Goal: Transaction & Acquisition: Purchase product/service

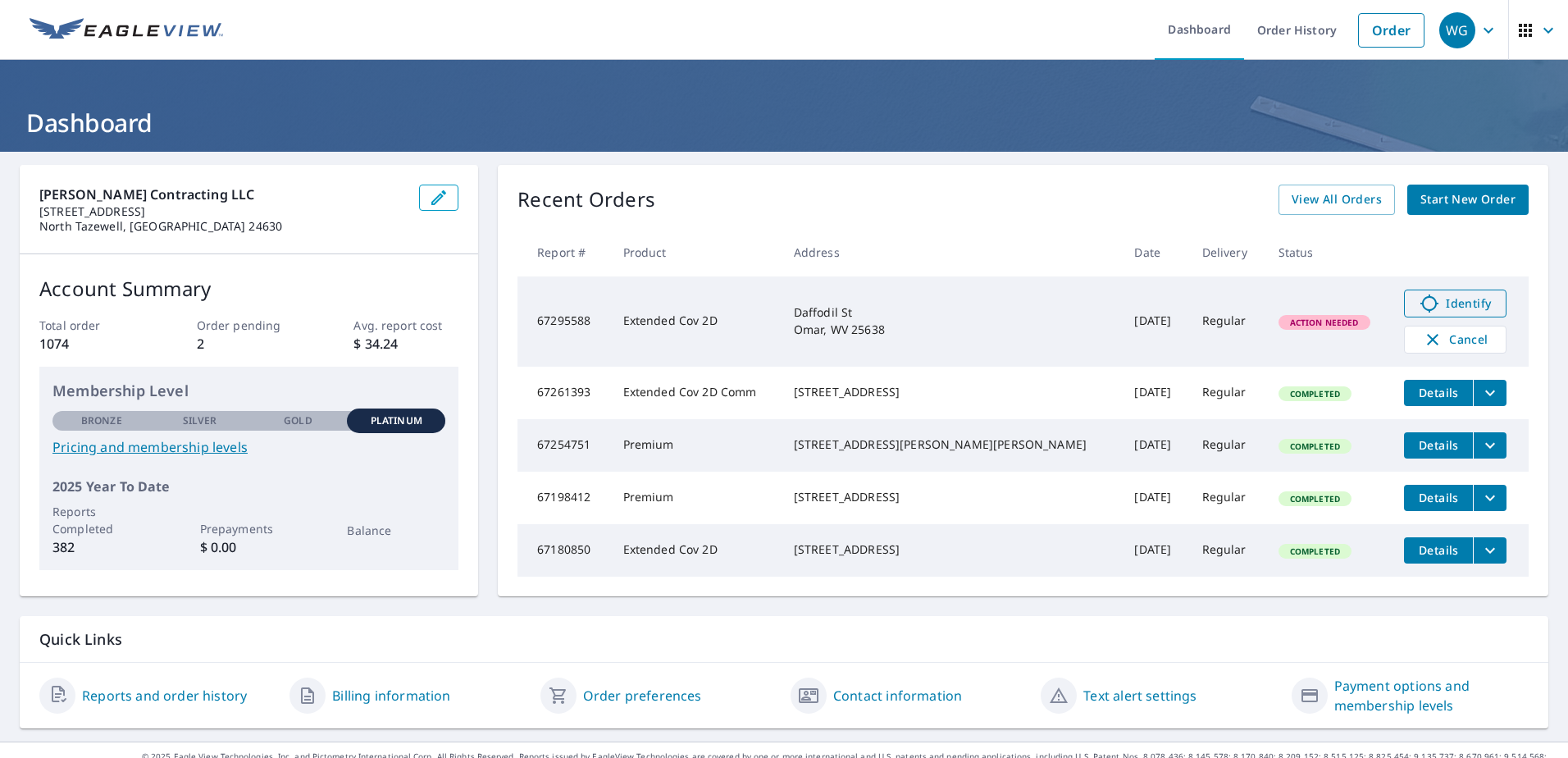
click at [1420, 311] on icon at bounding box center [1430, 304] width 20 height 20
click at [1431, 295] on span "Identify" at bounding box center [1455, 304] width 81 height 20
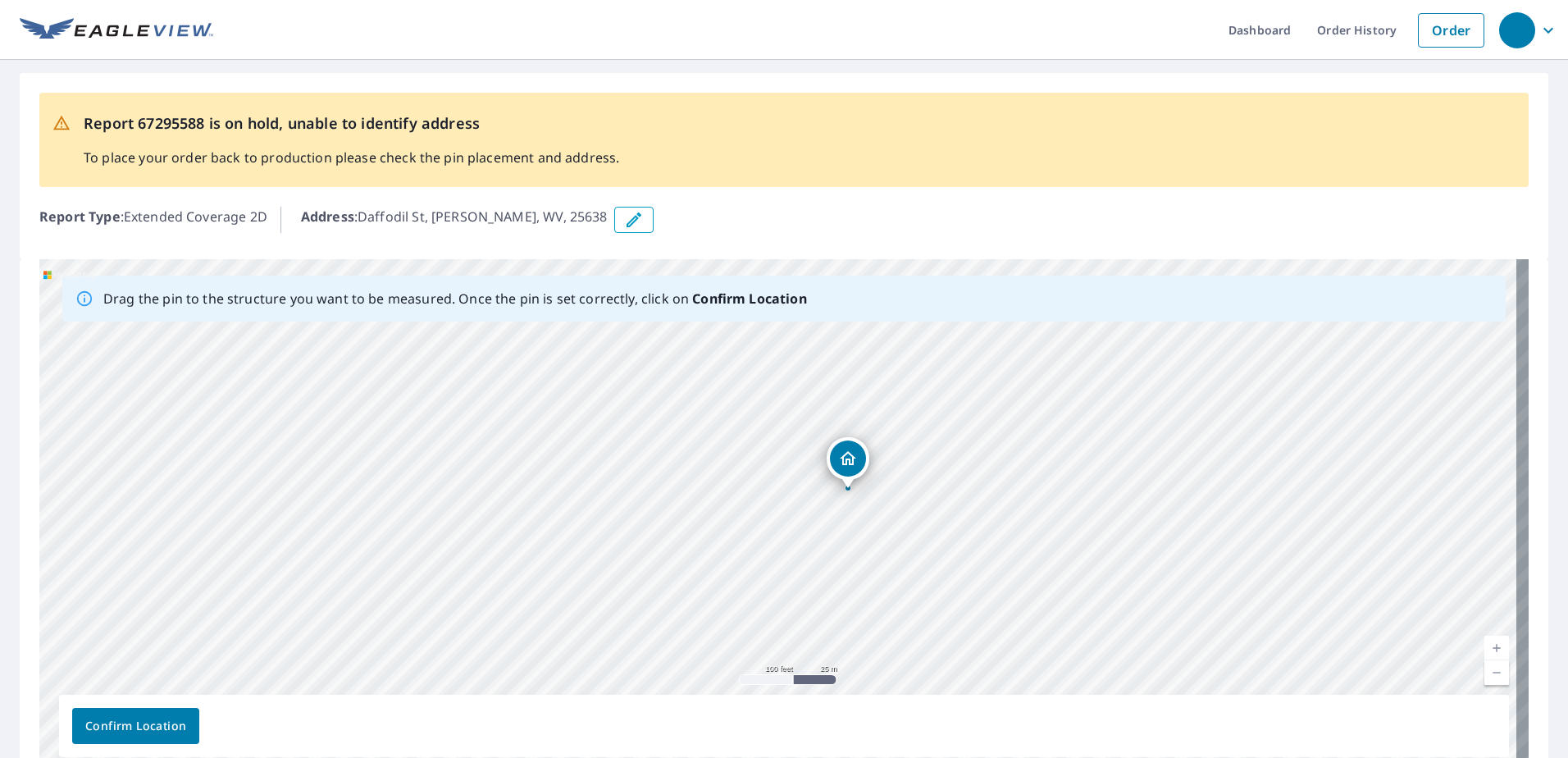
drag, startPoint x: 901, startPoint y: 606, endPoint x: 901, endPoint y: 540, distance: 66.0
click at [901, 541] on div "Daffodil St Omar, WV 25638" at bounding box center [784, 517] width 1490 height 515
drag, startPoint x: 813, startPoint y: 477, endPoint x: 829, endPoint y: 597, distance: 121.1
click at [829, 597] on div "Daffodil St Omar, WV 25638" at bounding box center [784, 517] width 1490 height 515
drag, startPoint x: 905, startPoint y: 567, endPoint x: 898, endPoint y: 548, distance: 20.2
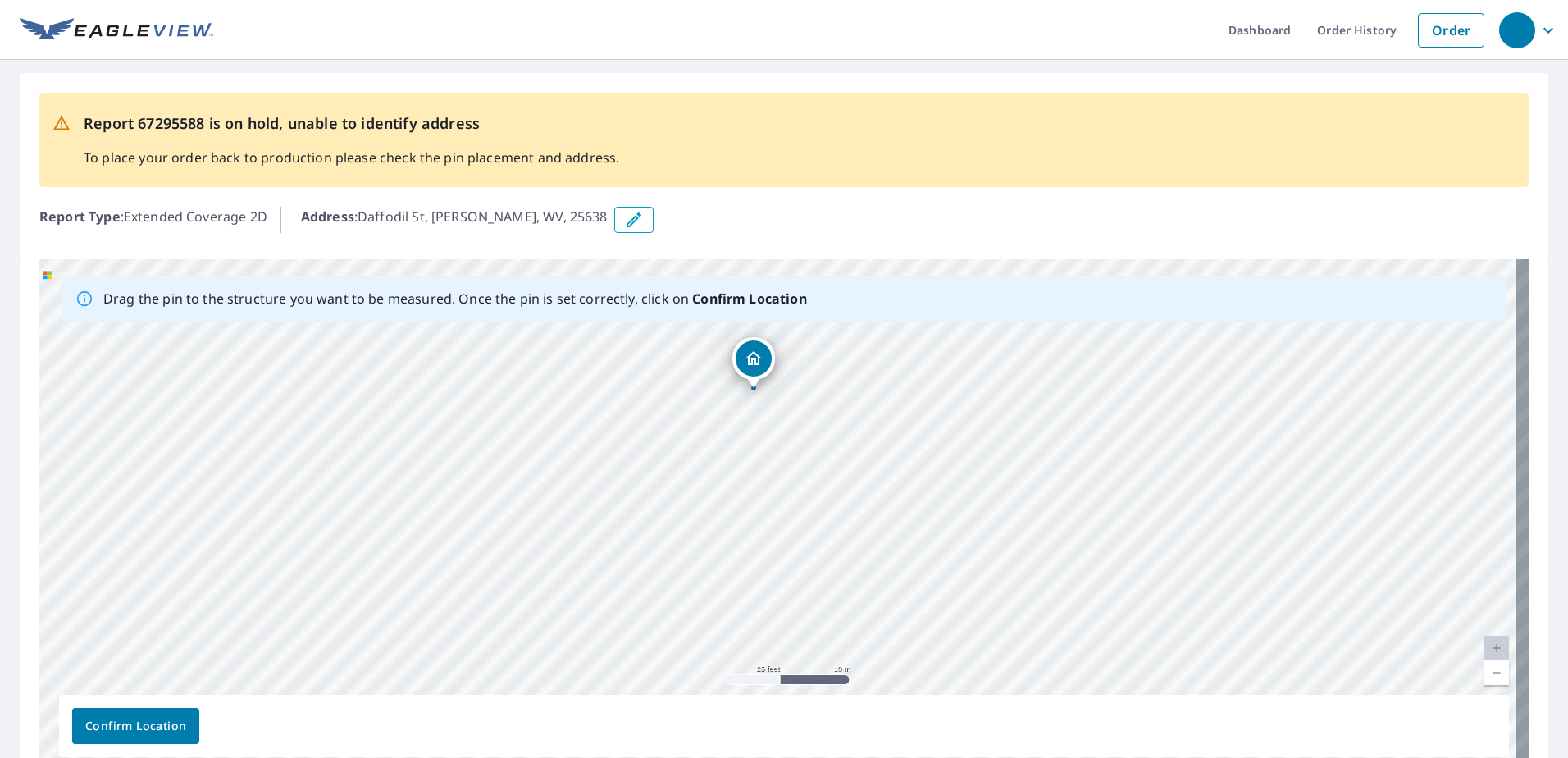
click at [898, 548] on div "Daffodil St Omar, WV 25638" at bounding box center [784, 517] width 1490 height 515
drag, startPoint x: 383, startPoint y: 215, endPoint x: 555, endPoint y: 230, distance: 172.7
click at [555, 230] on div "Address : Daffodil St, Omar, WV, 25638" at bounding box center [914, 220] width 1228 height 26
drag, startPoint x: 555, startPoint y: 230, endPoint x: 473, endPoint y: 218, distance: 82.9
copy div "Daffodil St, Omar, WV, 25638"
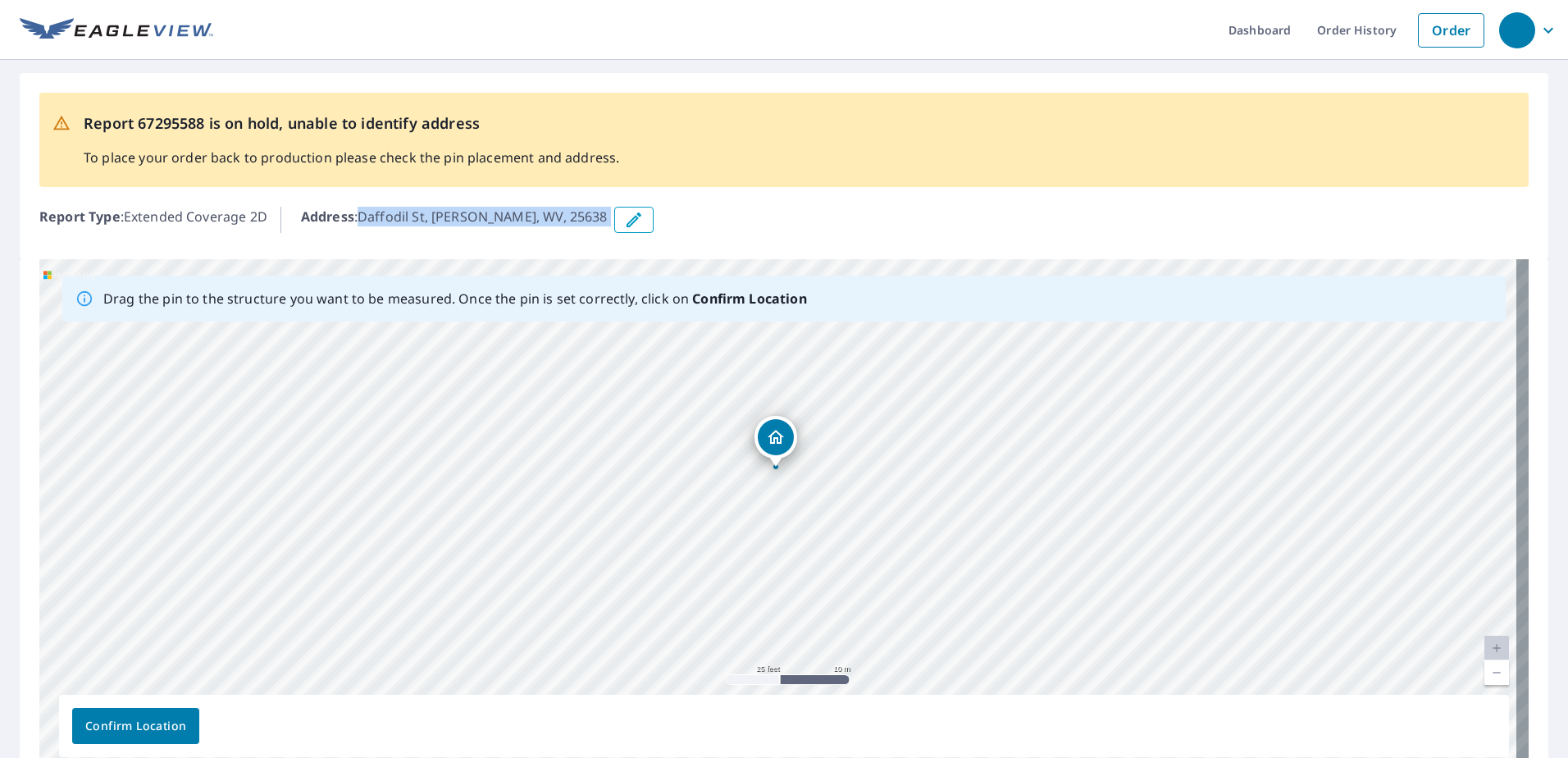
drag, startPoint x: 822, startPoint y: 426, endPoint x: 842, endPoint y: 505, distance: 81.5
click at [842, 505] on div "Daffodil St Omar, WV 25638" at bounding box center [784, 517] width 1490 height 515
drag, startPoint x: 776, startPoint y: 434, endPoint x: 858, endPoint y: 429, distance: 82.2
drag, startPoint x: 921, startPoint y: 585, endPoint x: 920, endPoint y: 528, distance: 57.0
click at [920, 529] on div "Daffodil St Omar, WV 25638" at bounding box center [784, 517] width 1490 height 515
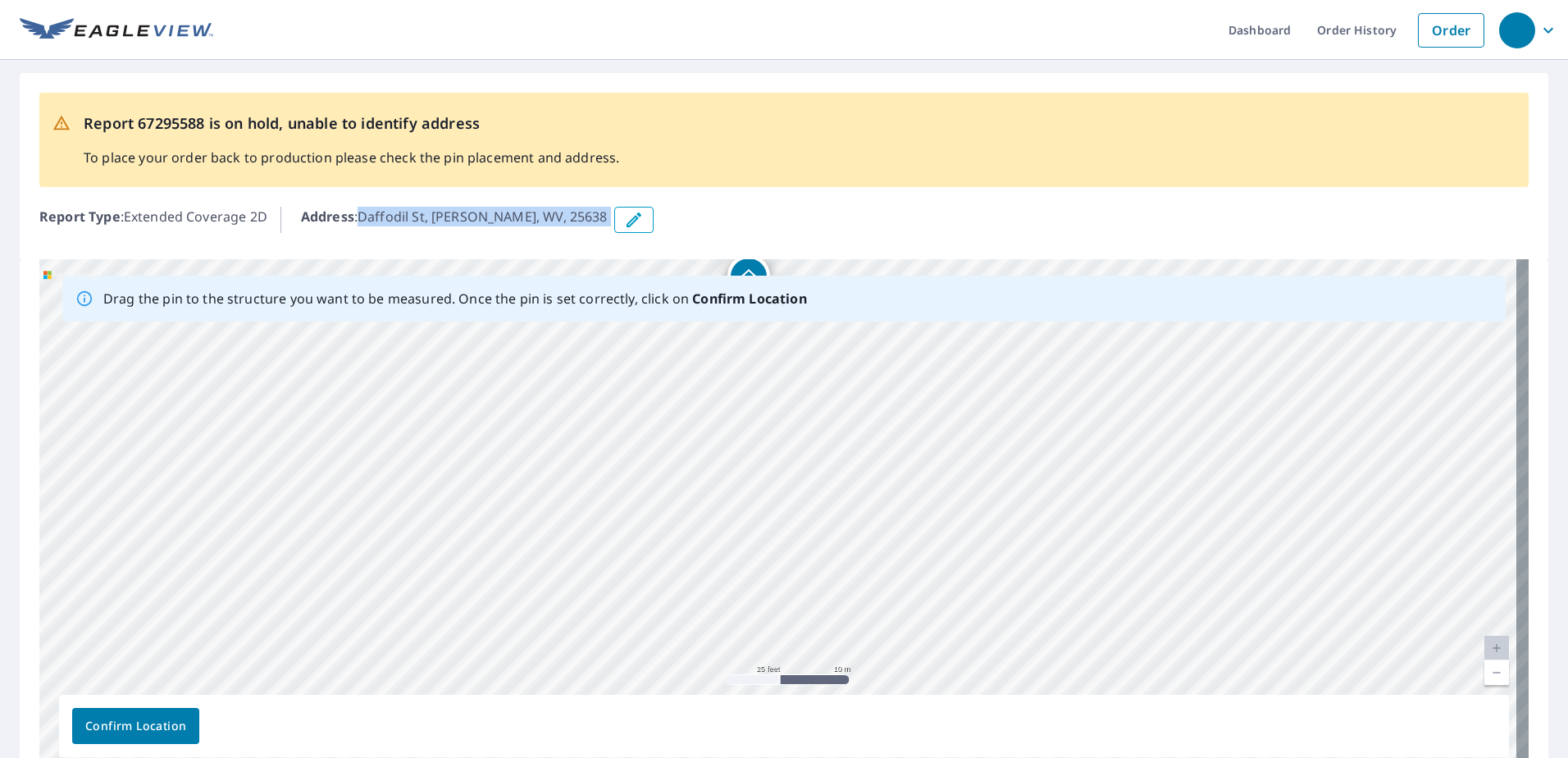
copy div "Daffodil St, Omar, WV, 25638"
drag, startPoint x: 857, startPoint y: 536, endPoint x: 899, endPoint y: 573, distance: 56.0
click at [899, 573] on div "Daffodil St Omar, WV 25638" at bounding box center [784, 517] width 1490 height 515
click at [160, 723] on span "Confirm Location" at bounding box center [135, 727] width 101 height 21
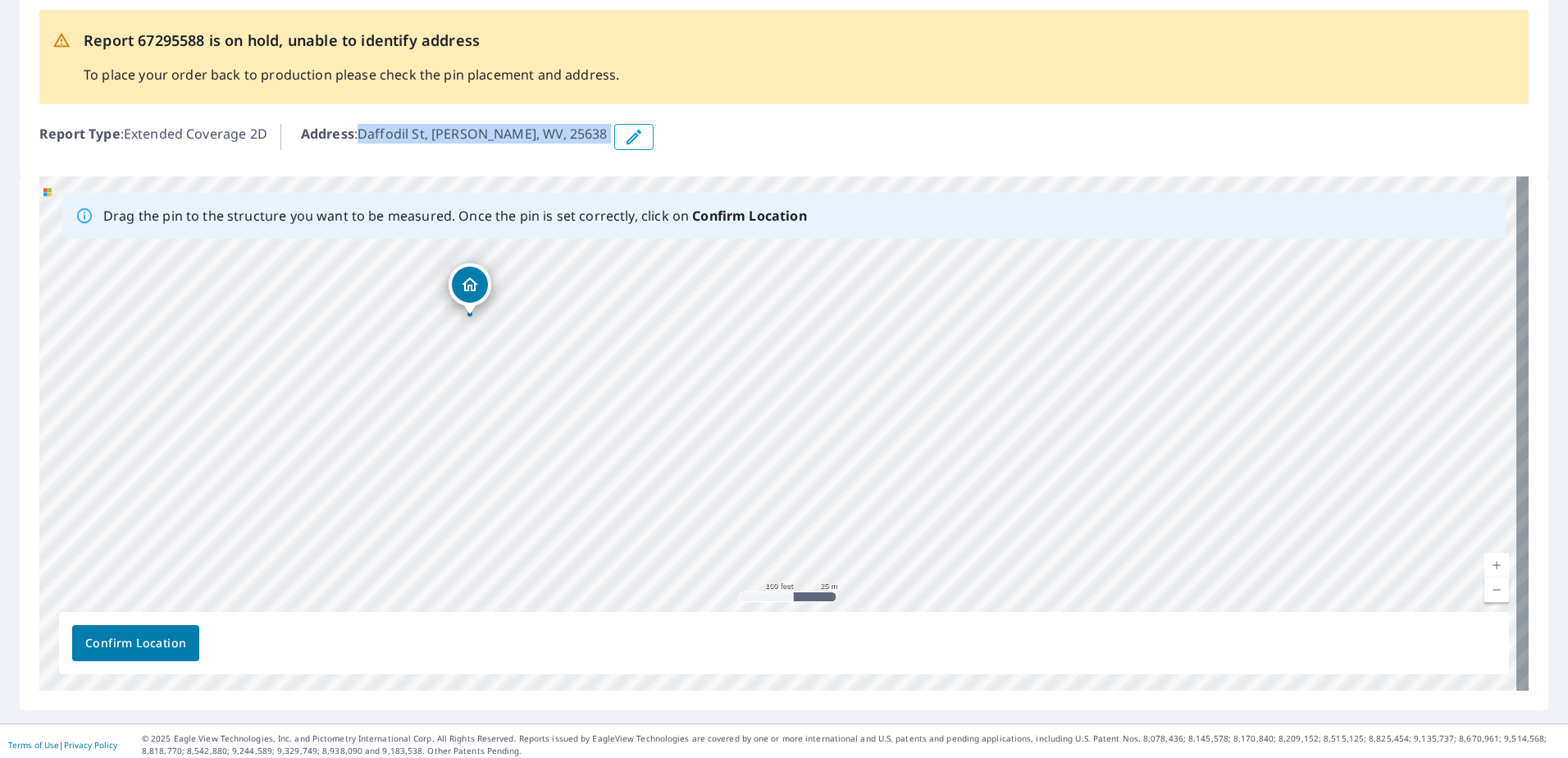
scroll to position [132, 0]
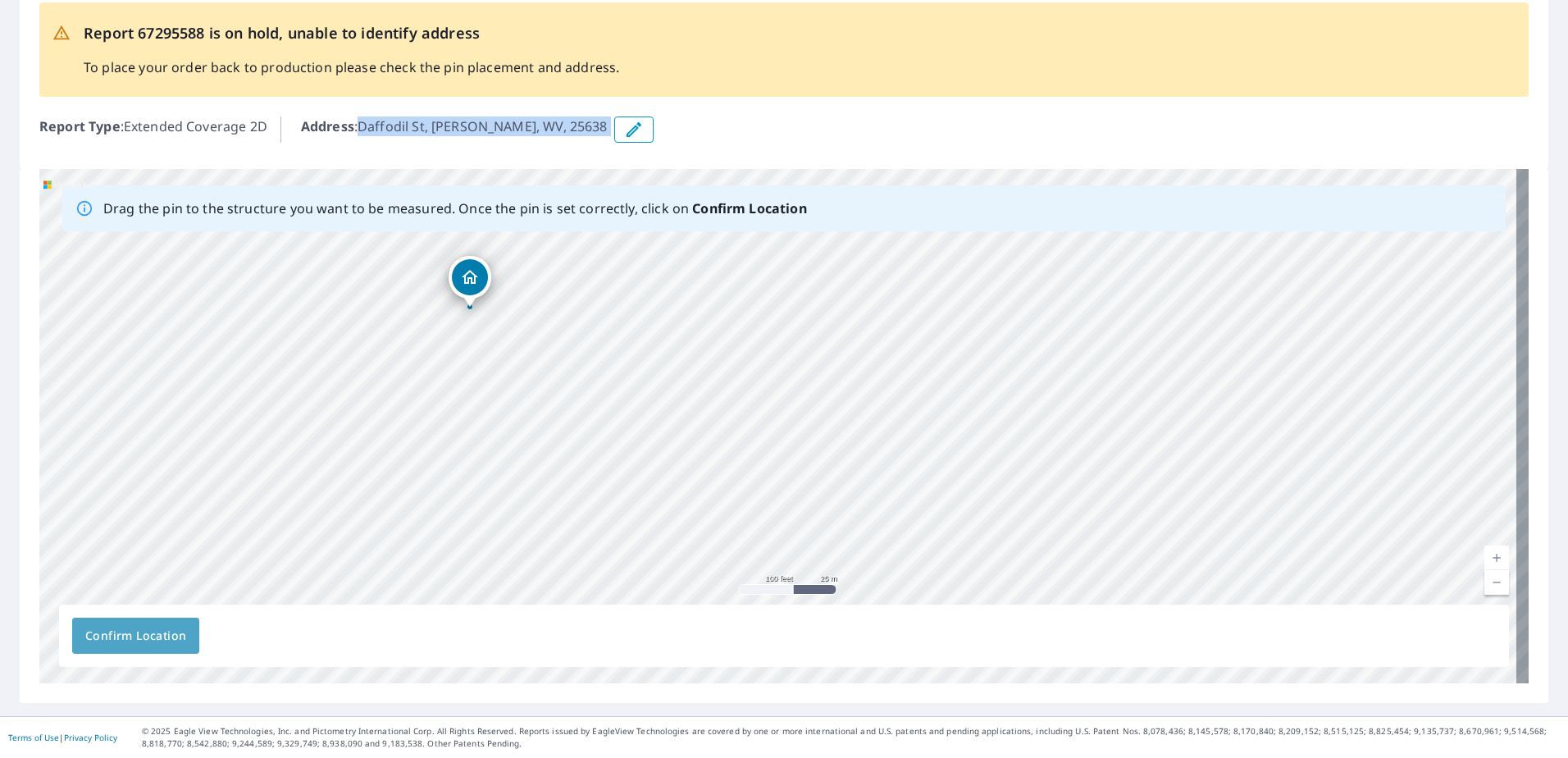
click at [119, 632] on span "Confirm Location" at bounding box center [135, 636] width 101 height 21
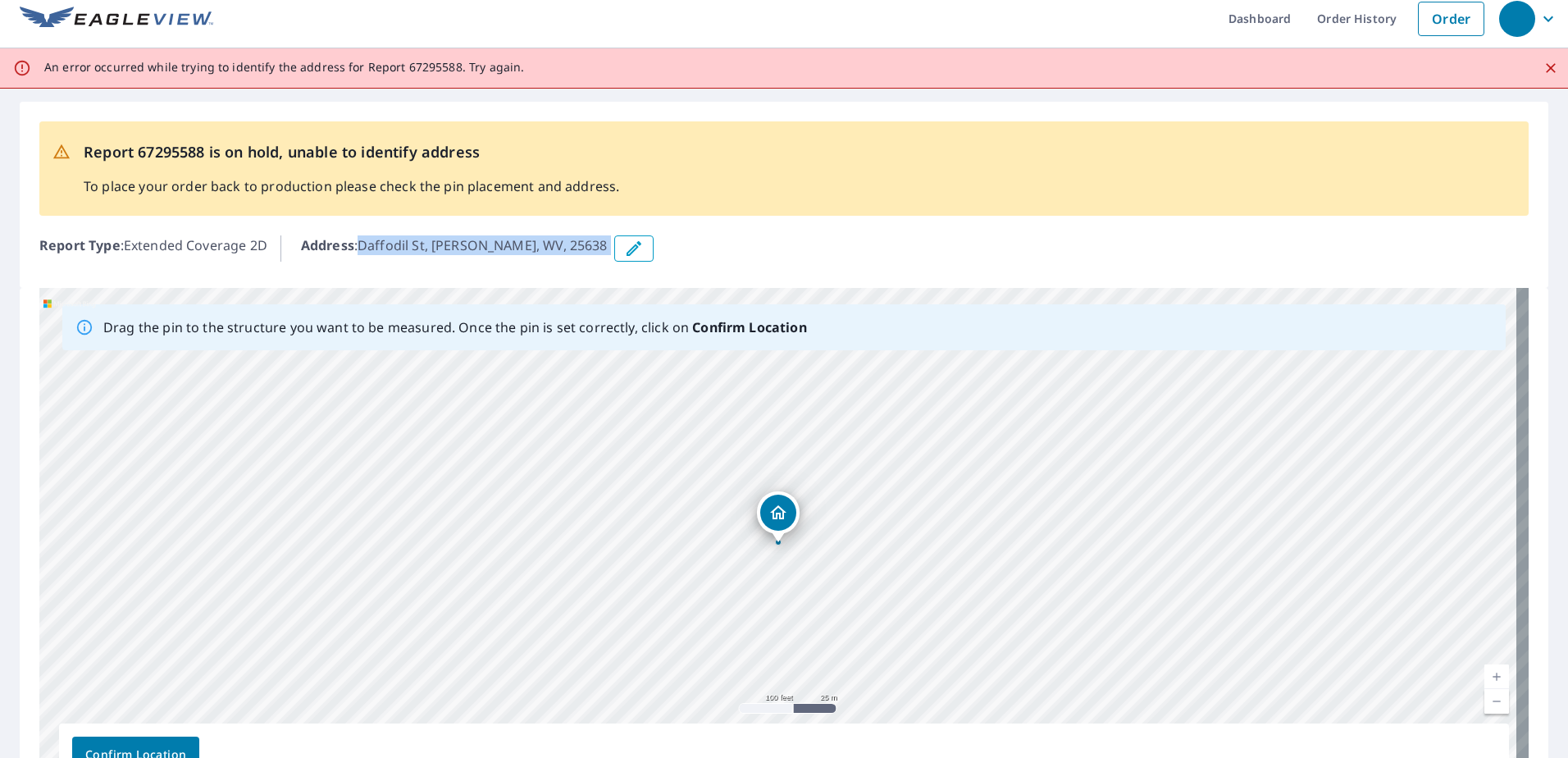
scroll to position [0, 0]
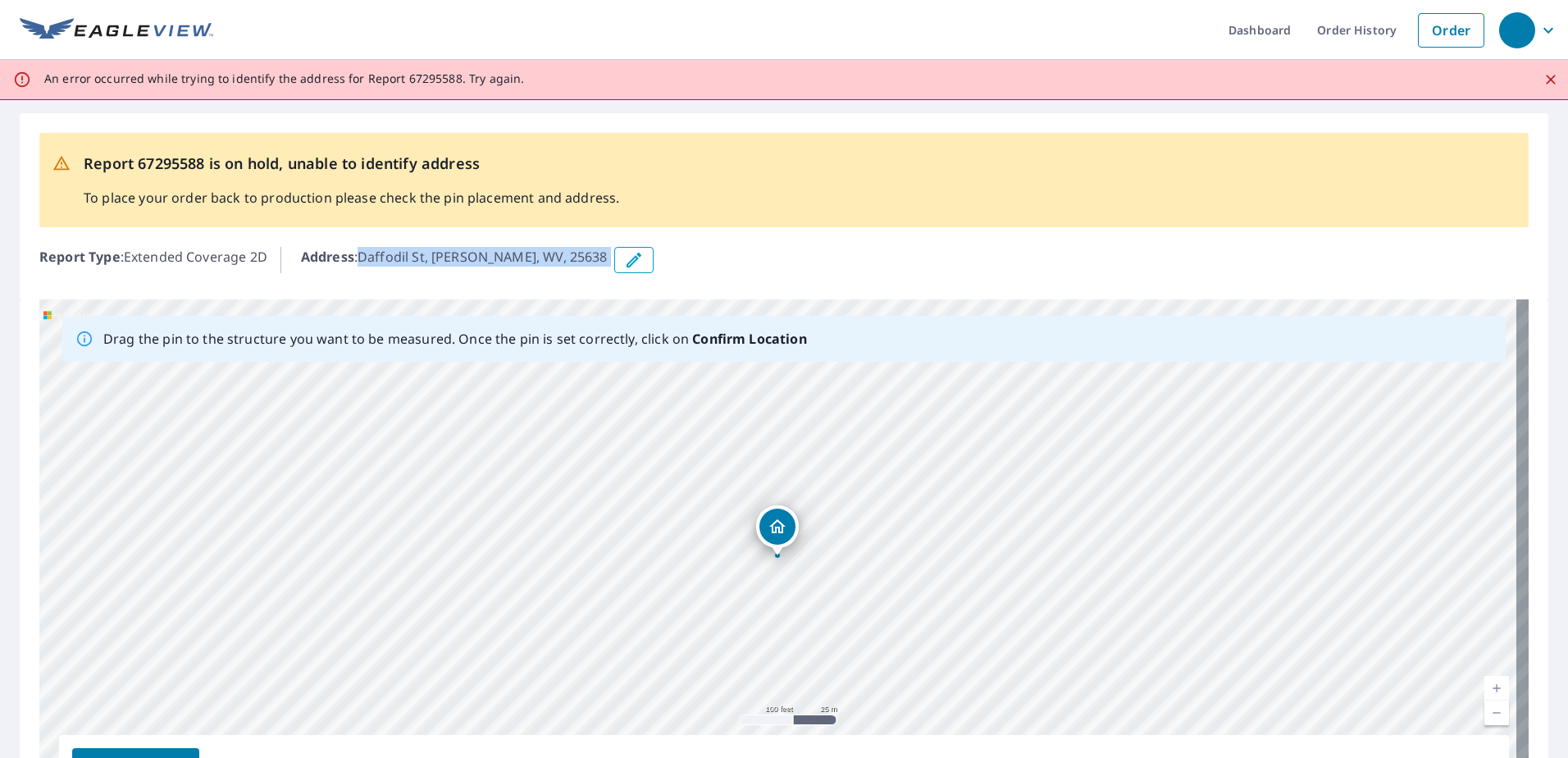
click at [782, 531] on div "Daffodil St Omar, WV 25638" at bounding box center [784, 557] width 1490 height 515
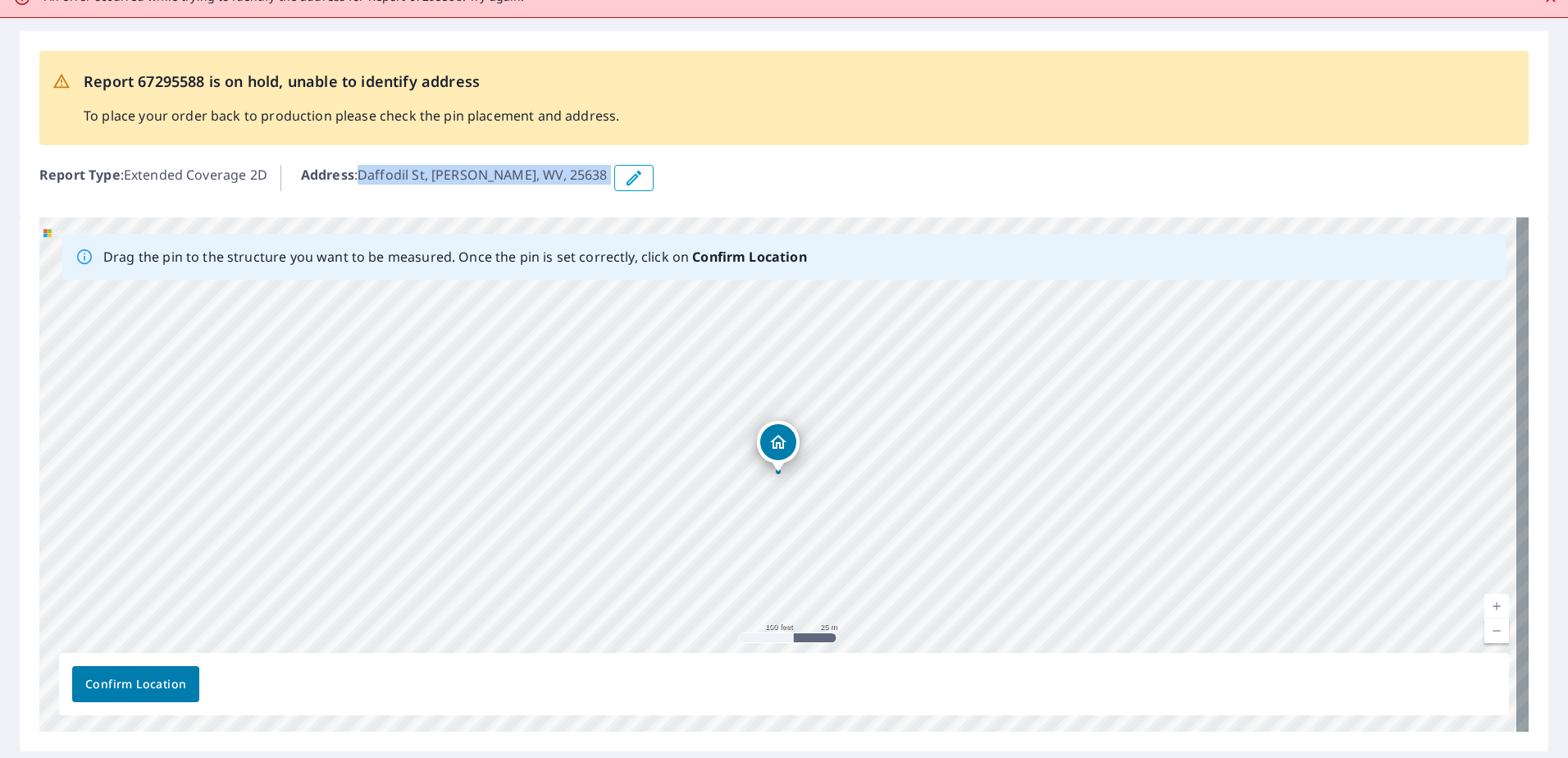
click at [154, 690] on span "Confirm Location" at bounding box center [135, 684] width 101 height 21
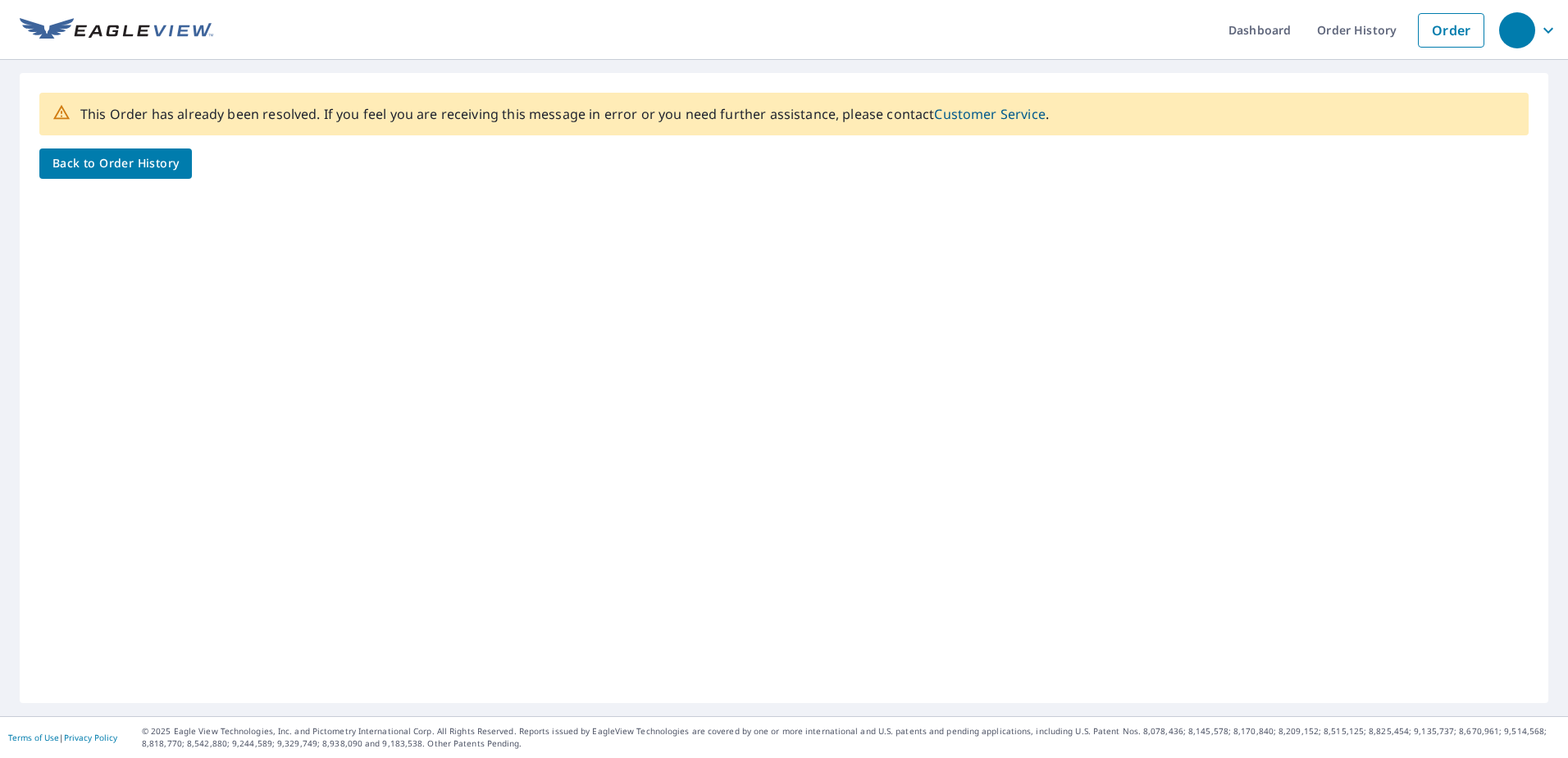
click at [124, 158] on span "Back to Order History" at bounding box center [116, 164] width 126 height 21
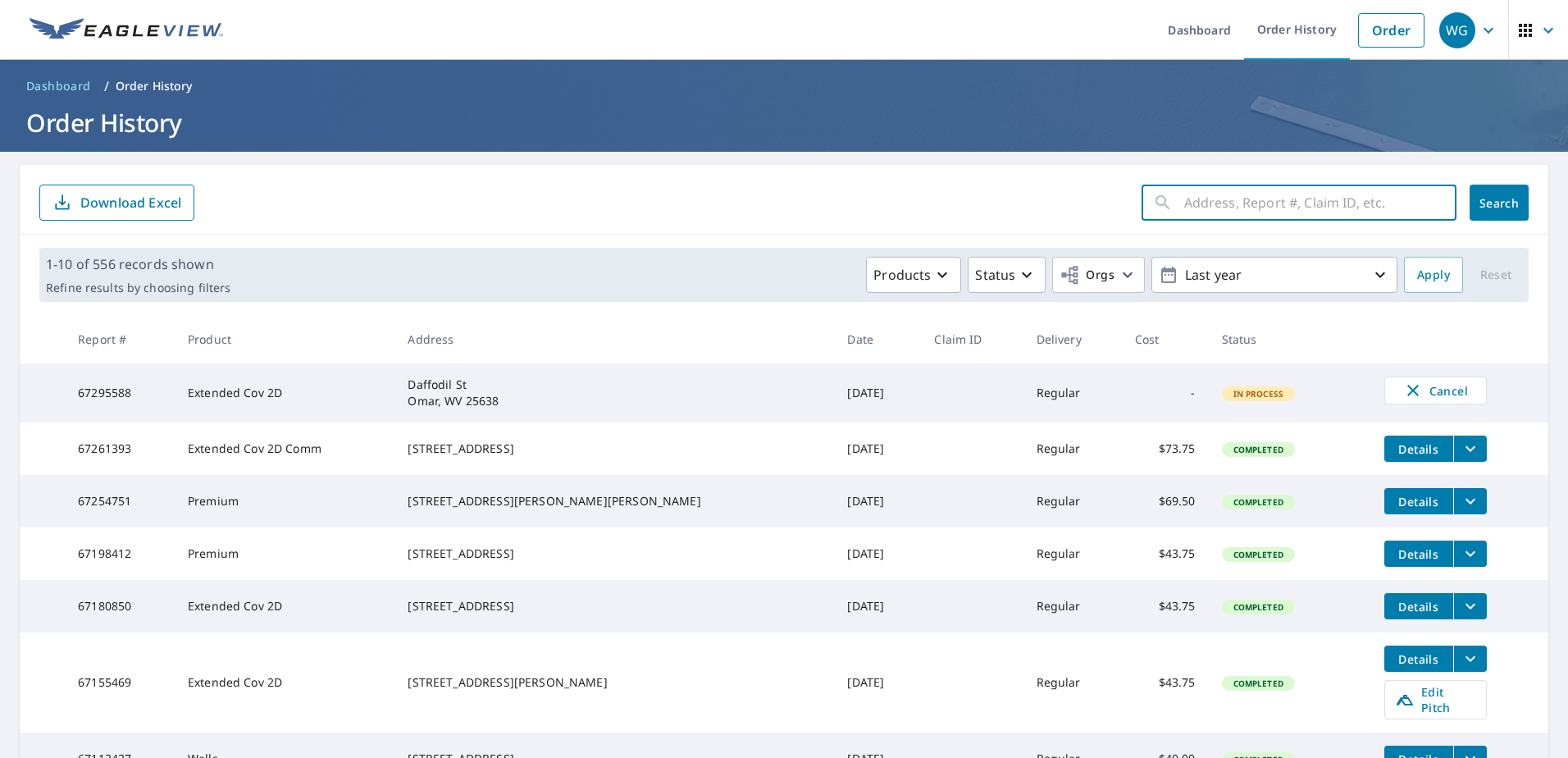
click at [1185, 204] on input "text" at bounding box center [1321, 202] width 272 height 46
paste input "208 Linwood Drive, Richlands, VA 24641"
type input "208 Linwood Drive, Richlands, VA 24641"
click button "Search" at bounding box center [1499, 202] width 59 height 36
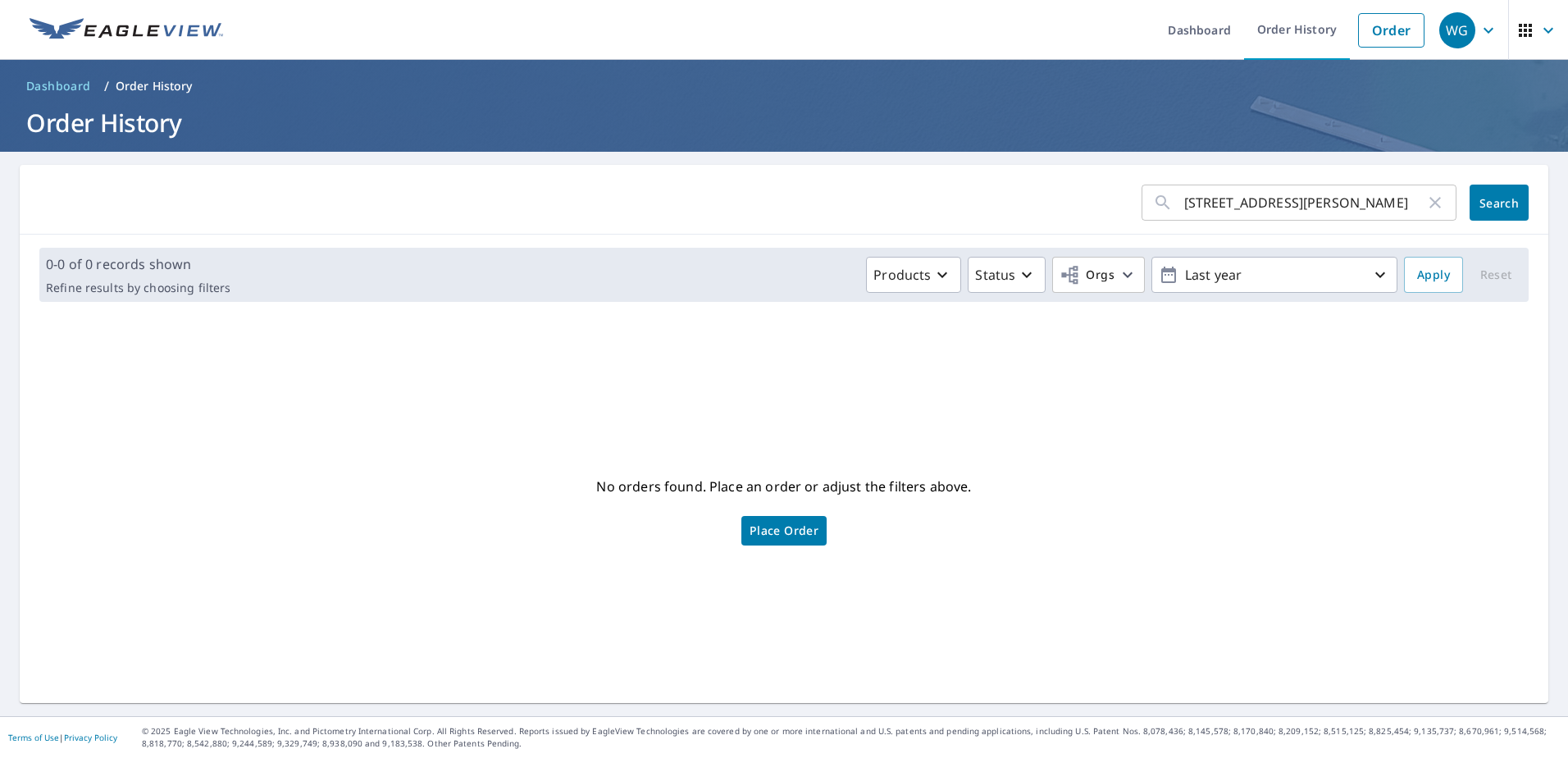
click at [802, 531] on span "Place Order" at bounding box center [784, 531] width 69 height 8
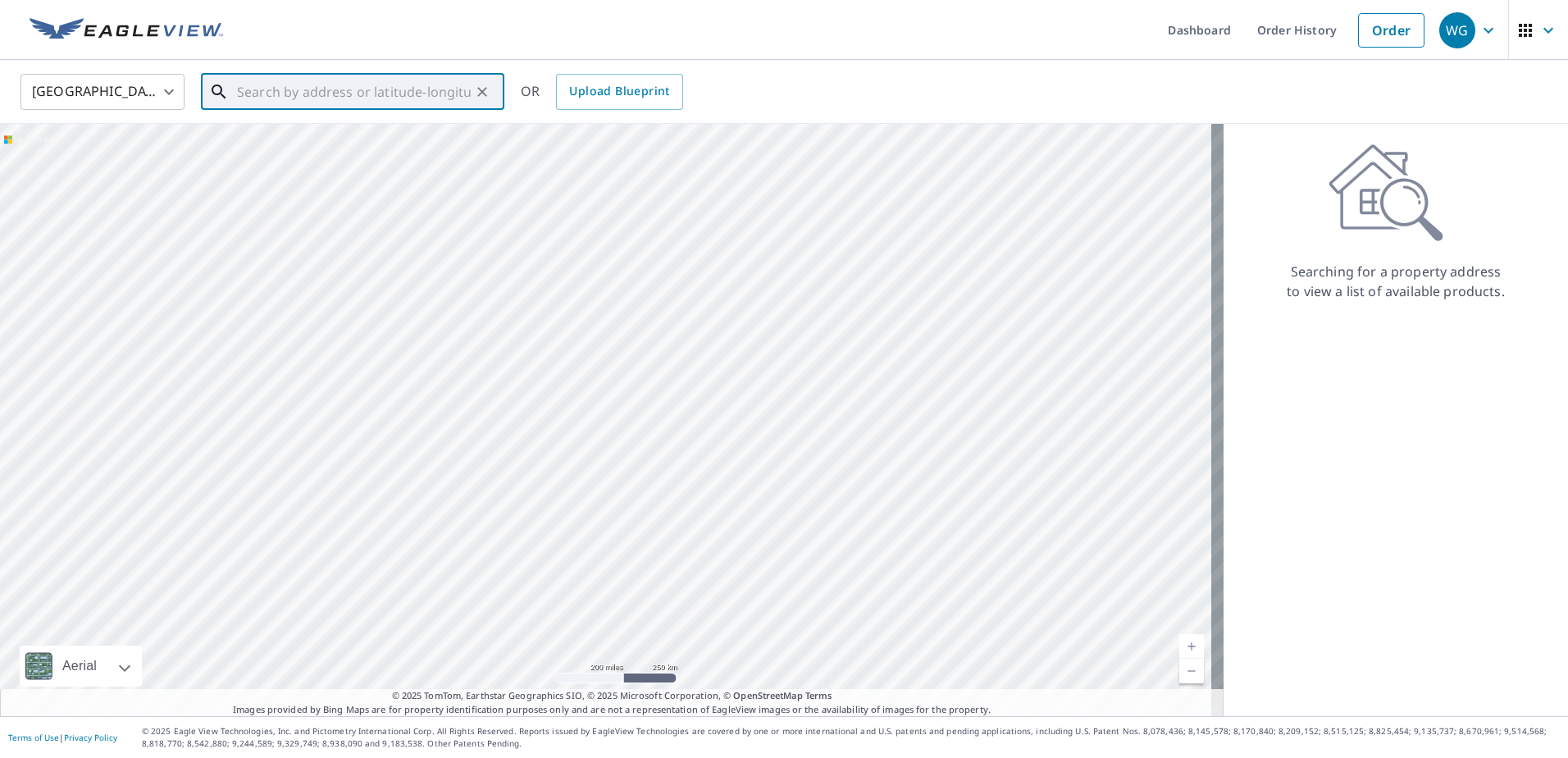
click at [265, 89] on input "text" at bounding box center [354, 91] width 234 height 46
paste input "[STREET_ADDRESS][PERSON_NAME]"
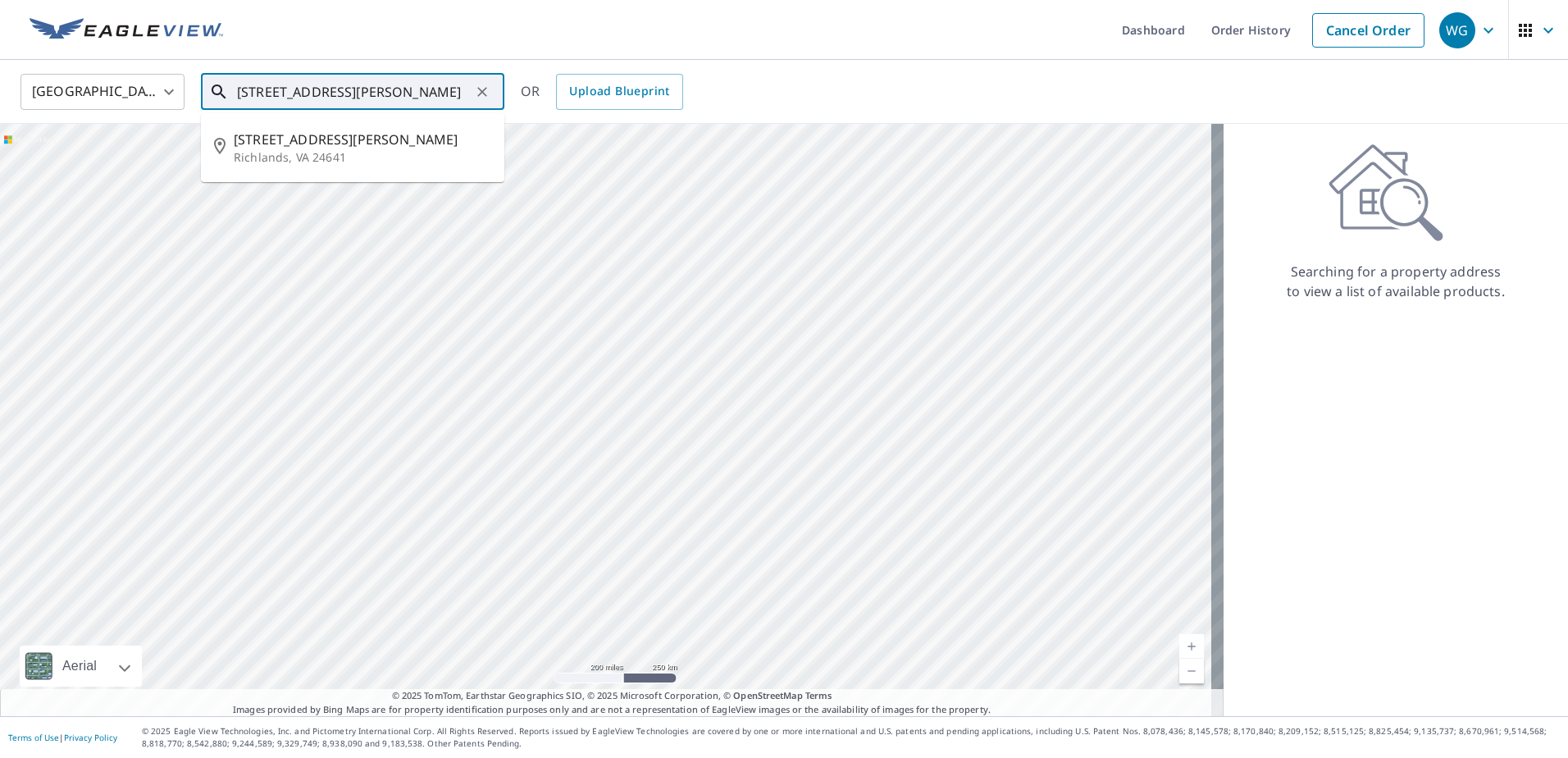
type input "[STREET_ADDRESS][PERSON_NAME]"
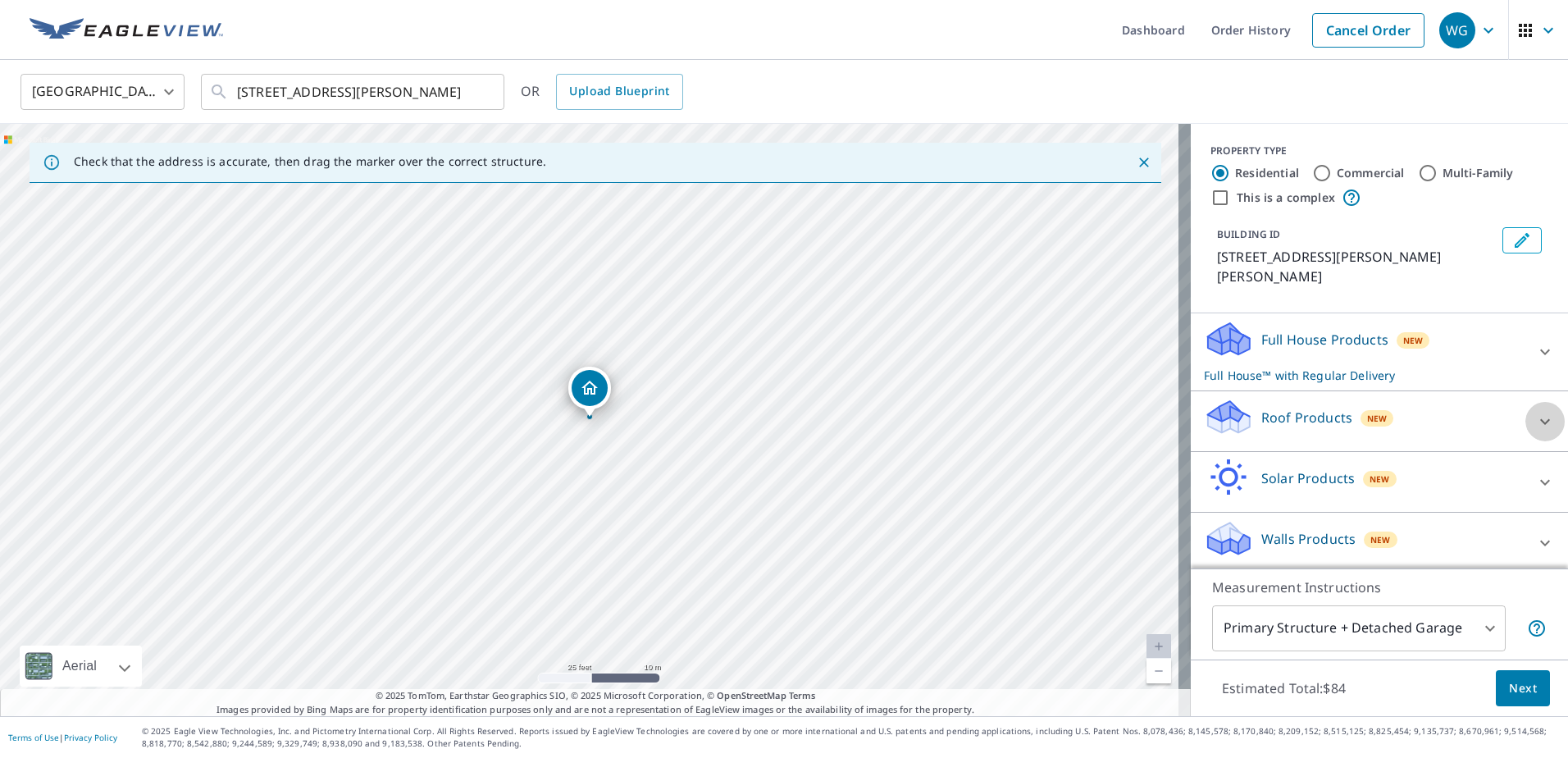
click at [1526, 402] on div at bounding box center [1545, 422] width 39 height 39
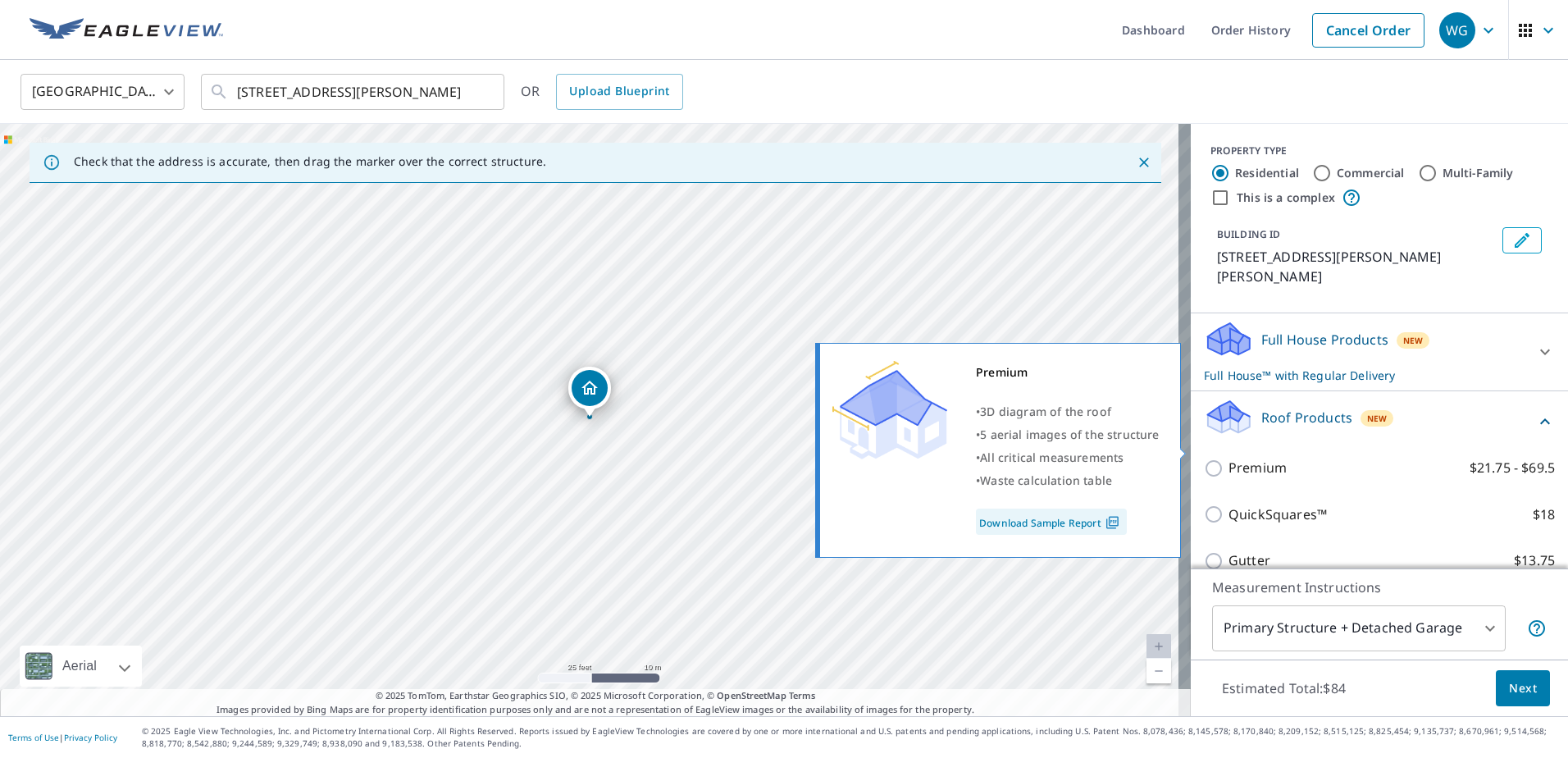
click at [1204, 459] on input "Premium $21.75 - $69.5" at bounding box center [1216, 469] width 24 height 20
checkbox input "true"
checkbox input "false"
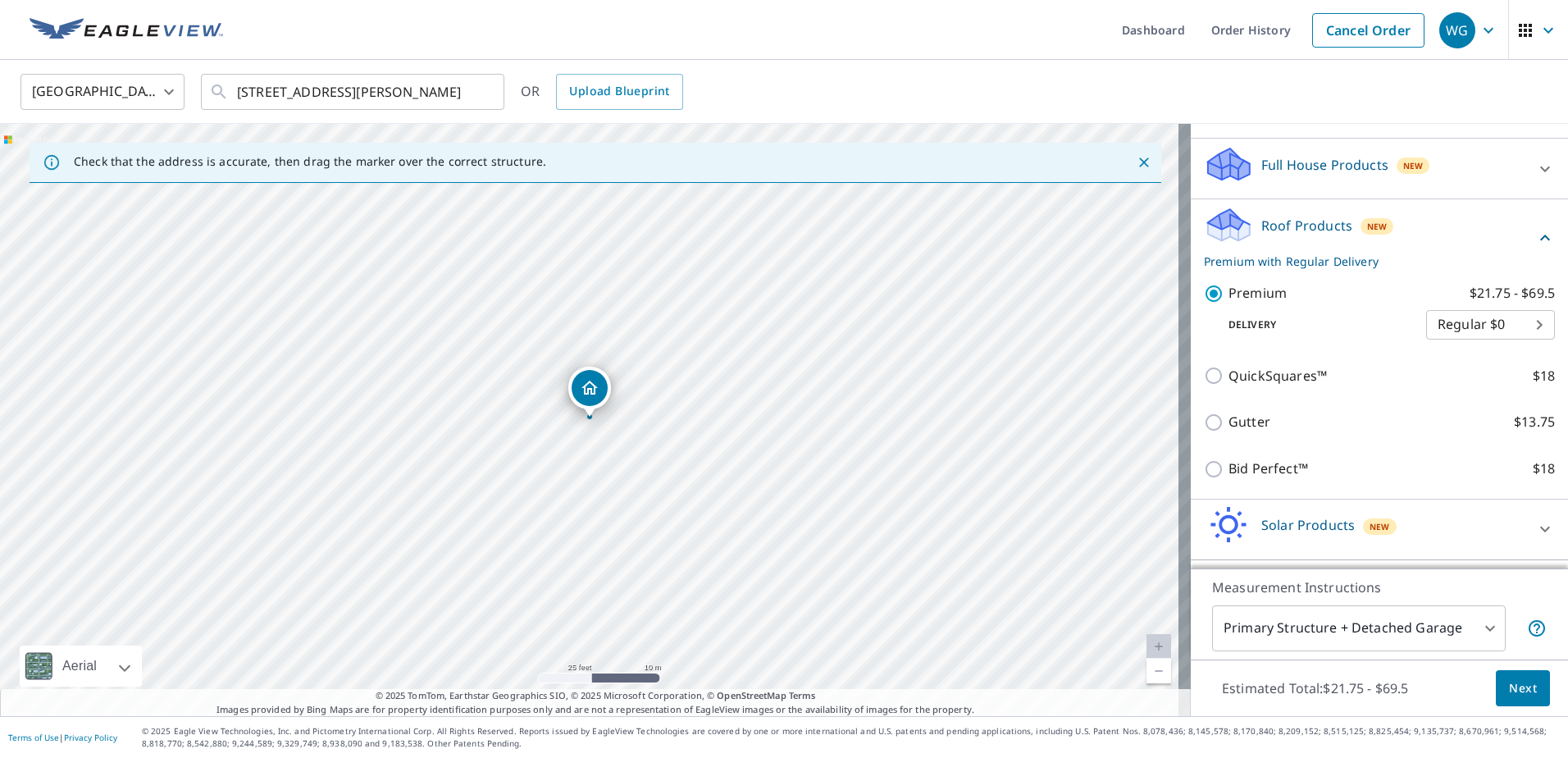
scroll to position [208, 0]
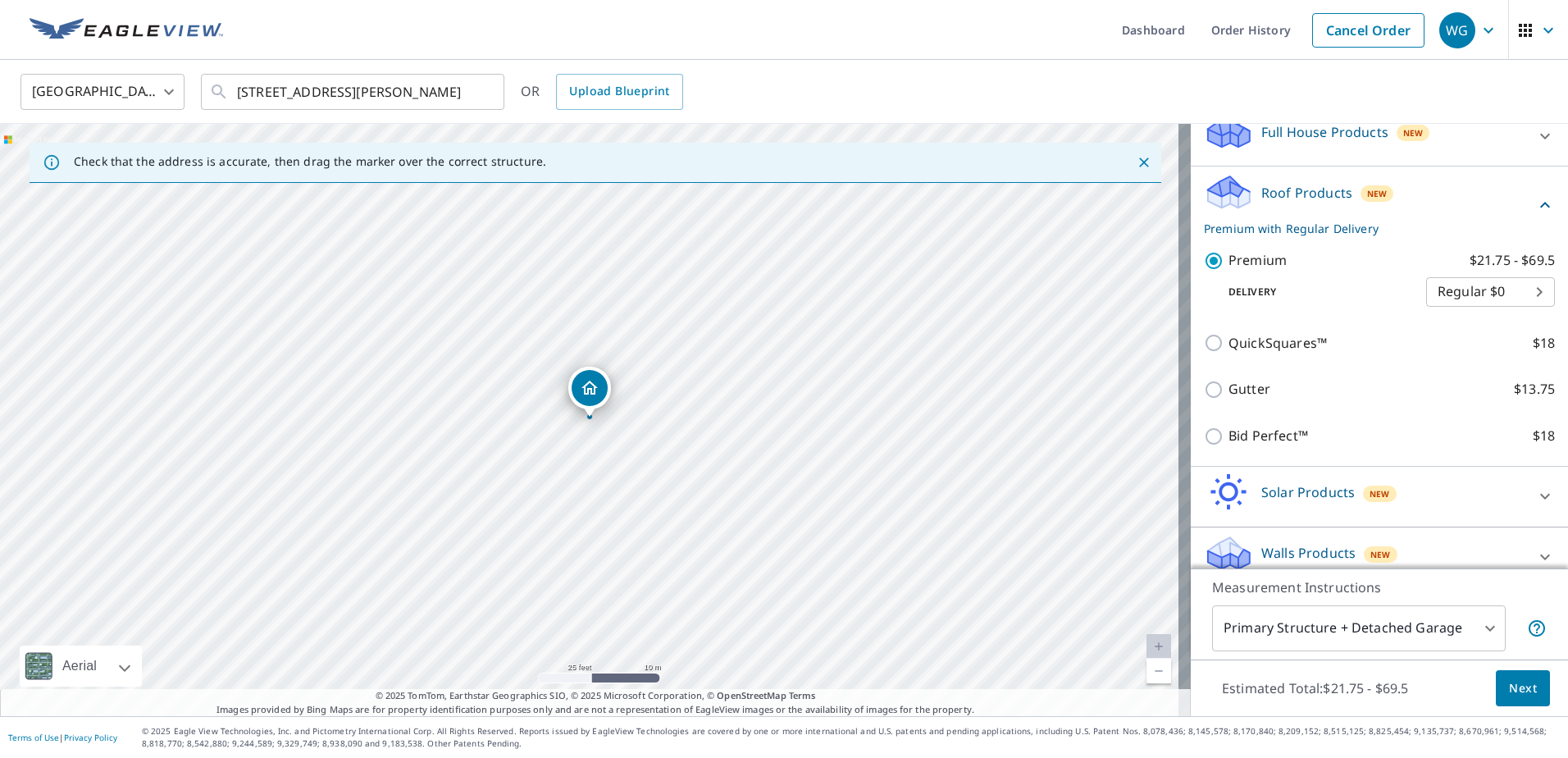
click at [1515, 692] on span "Next" at bounding box center [1523, 688] width 27 height 21
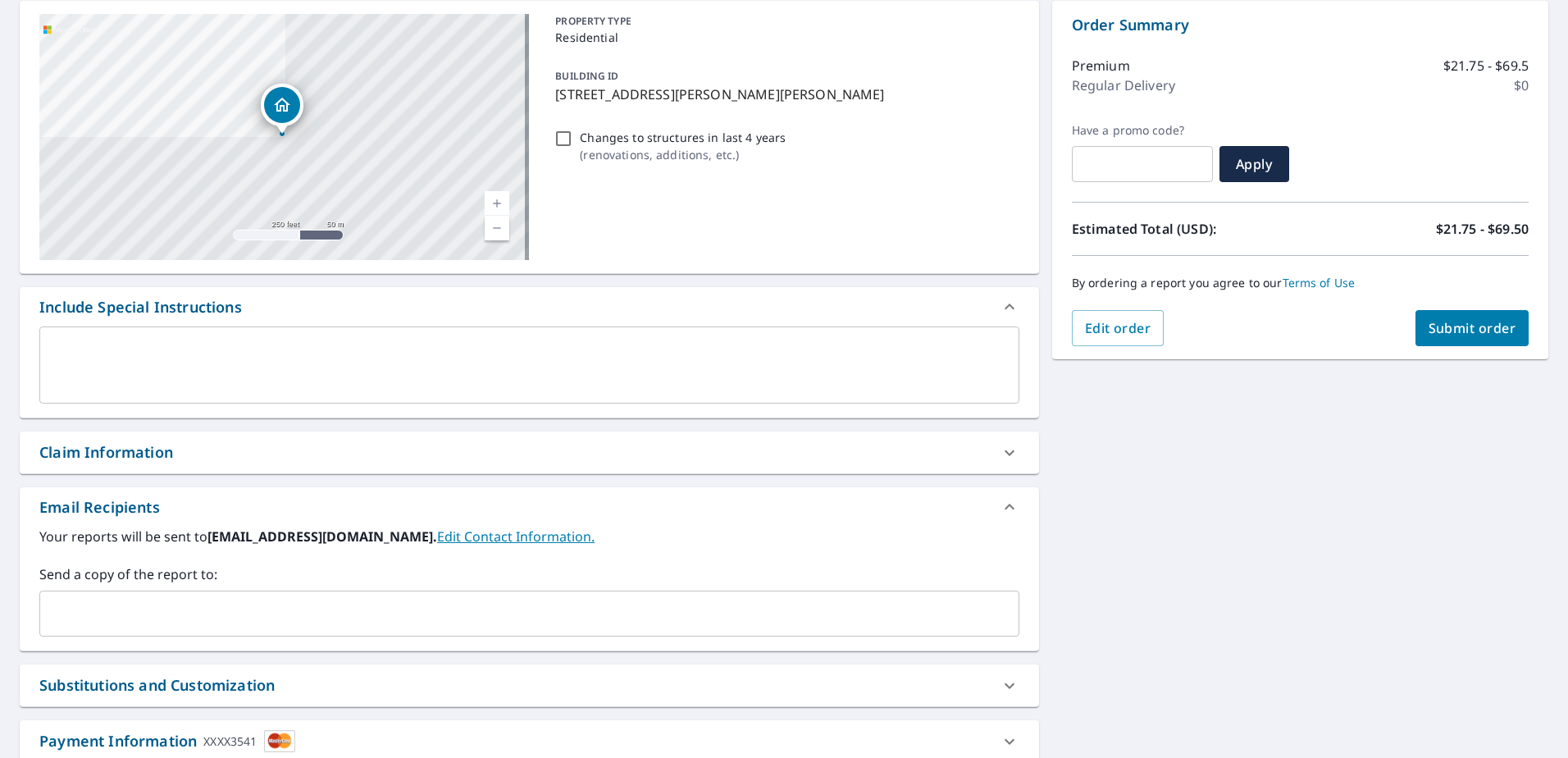
scroll to position [275, 0]
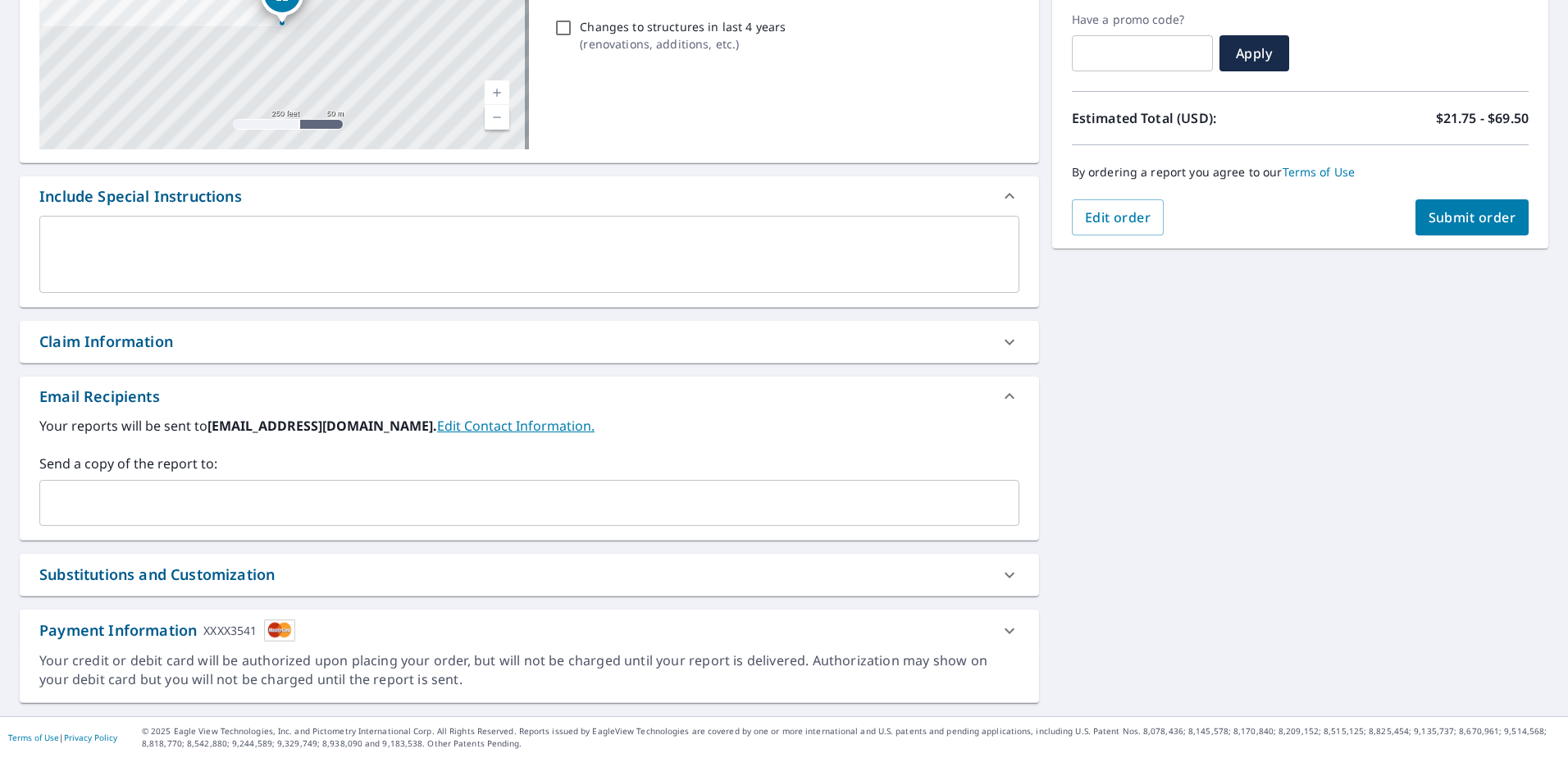
click at [1473, 216] on span "Submit order" at bounding box center [1473, 218] width 88 height 18
checkbox input "true"
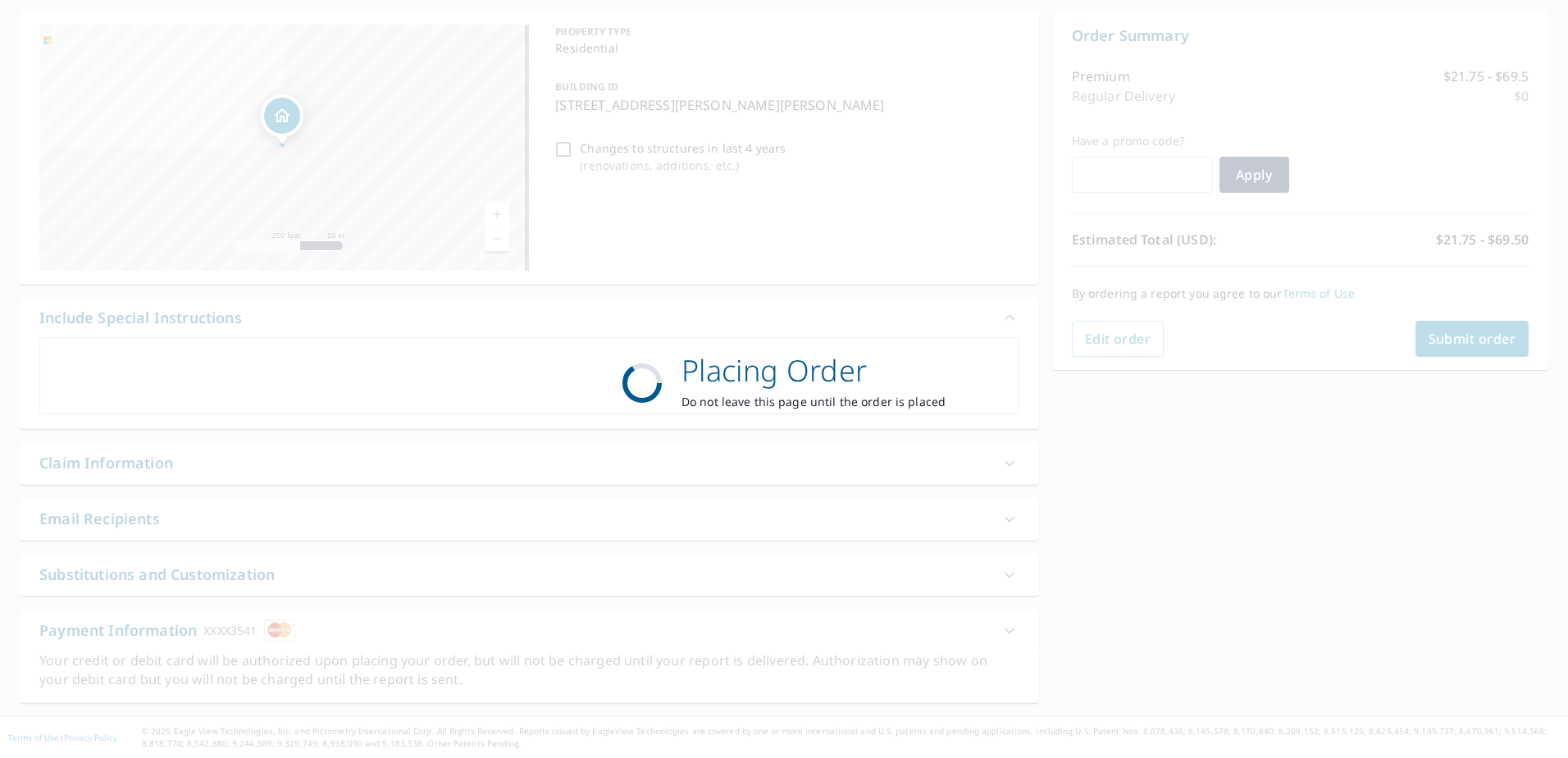
scroll to position [154, 0]
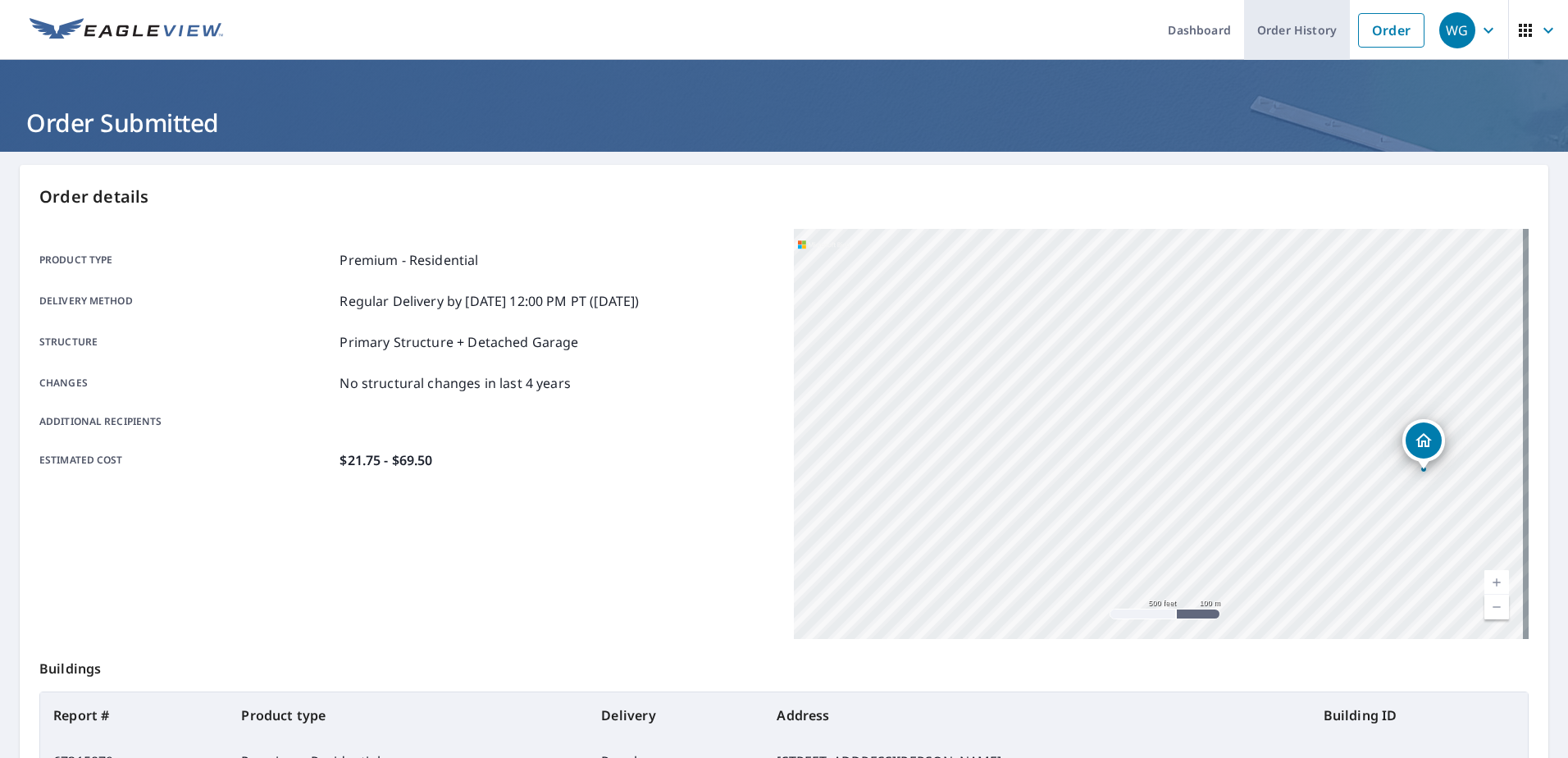
drag, startPoint x: 1290, startPoint y: 29, endPoint x: 1276, endPoint y: 44, distance: 20.5
click at [1290, 29] on link "Order History" at bounding box center [1298, 29] width 106 height 60
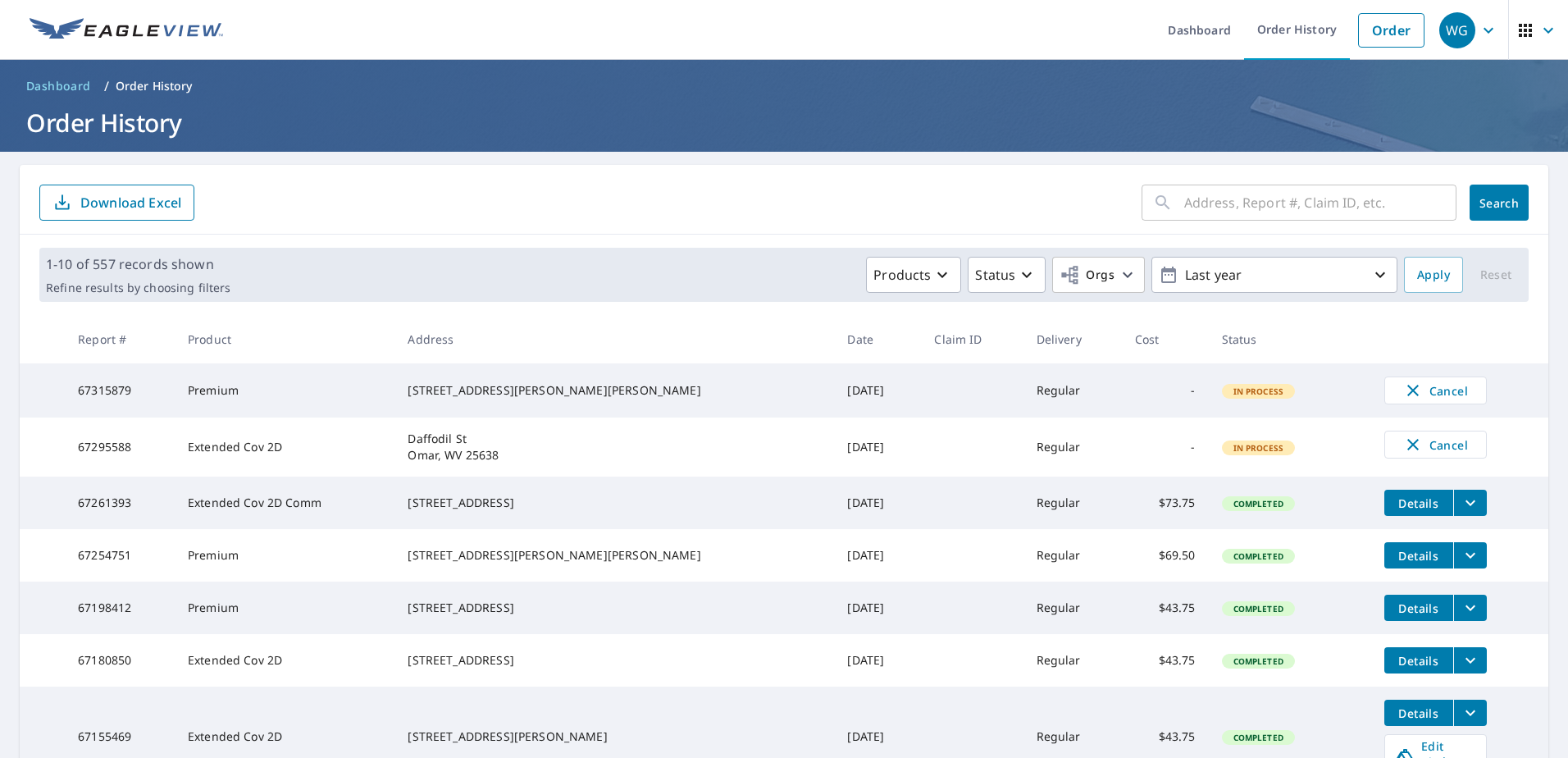
click at [1185, 200] on input "text" at bounding box center [1321, 202] width 272 height 46
paste input "18 Valley View Logan WV 25601"
type input "18 Valley View Logan WV 25601"
click button "Search" at bounding box center [1499, 202] width 59 height 36
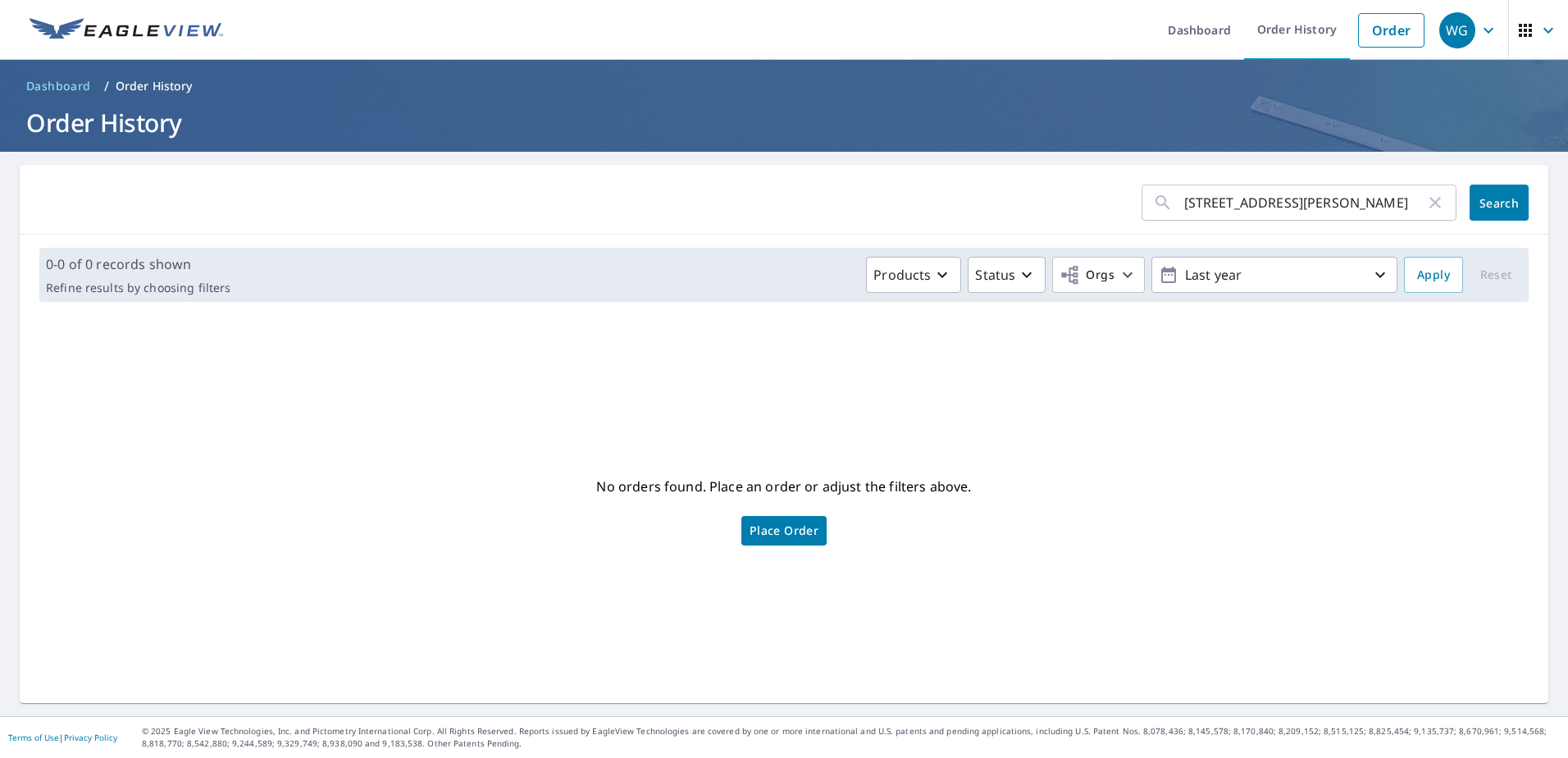
click at [784, 530] on span "Place Order" at bounding box center [784, 531] width 69 height 8
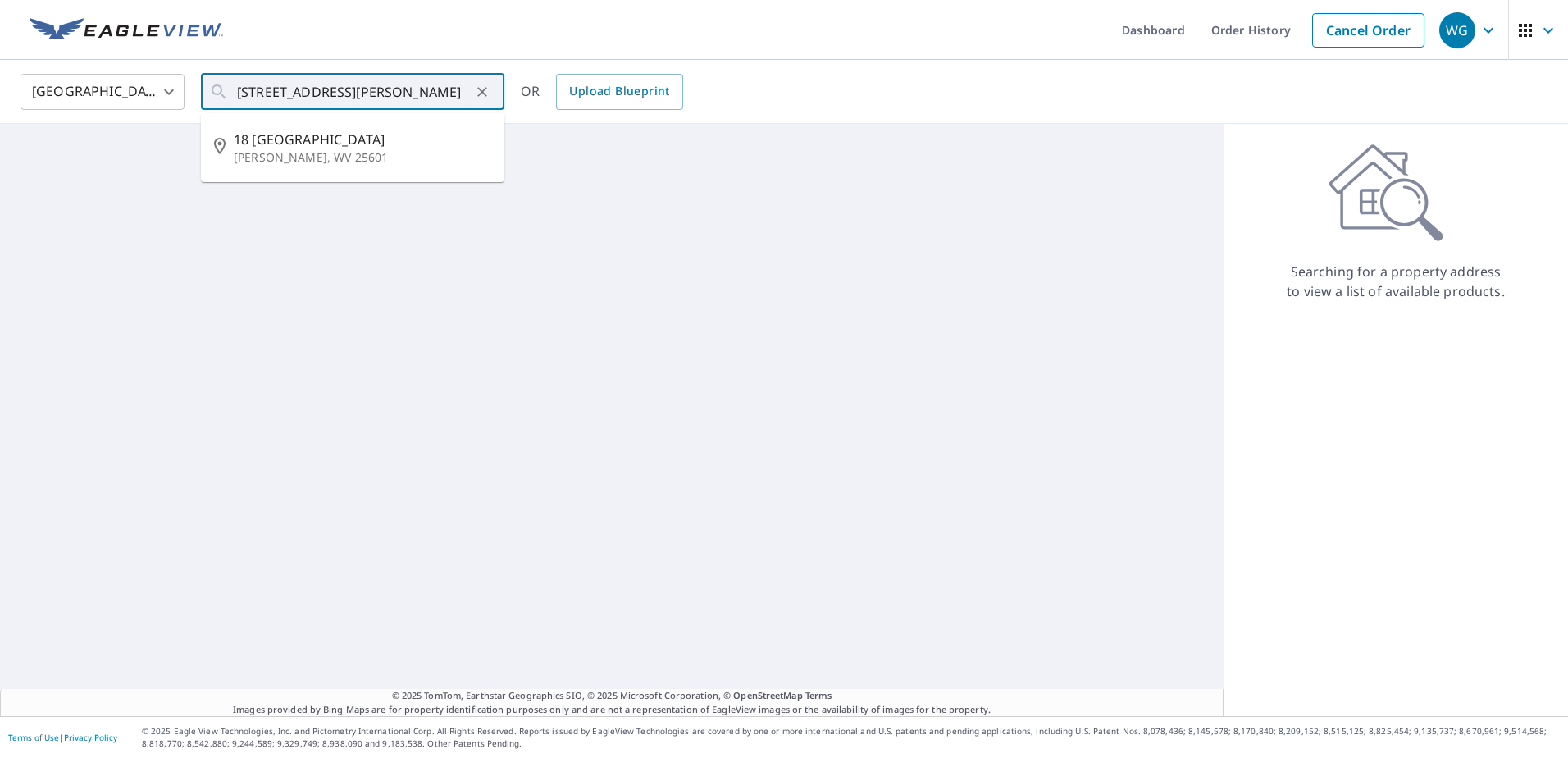
type input "[STREET_ADDRESS][PERSON_NAME]"
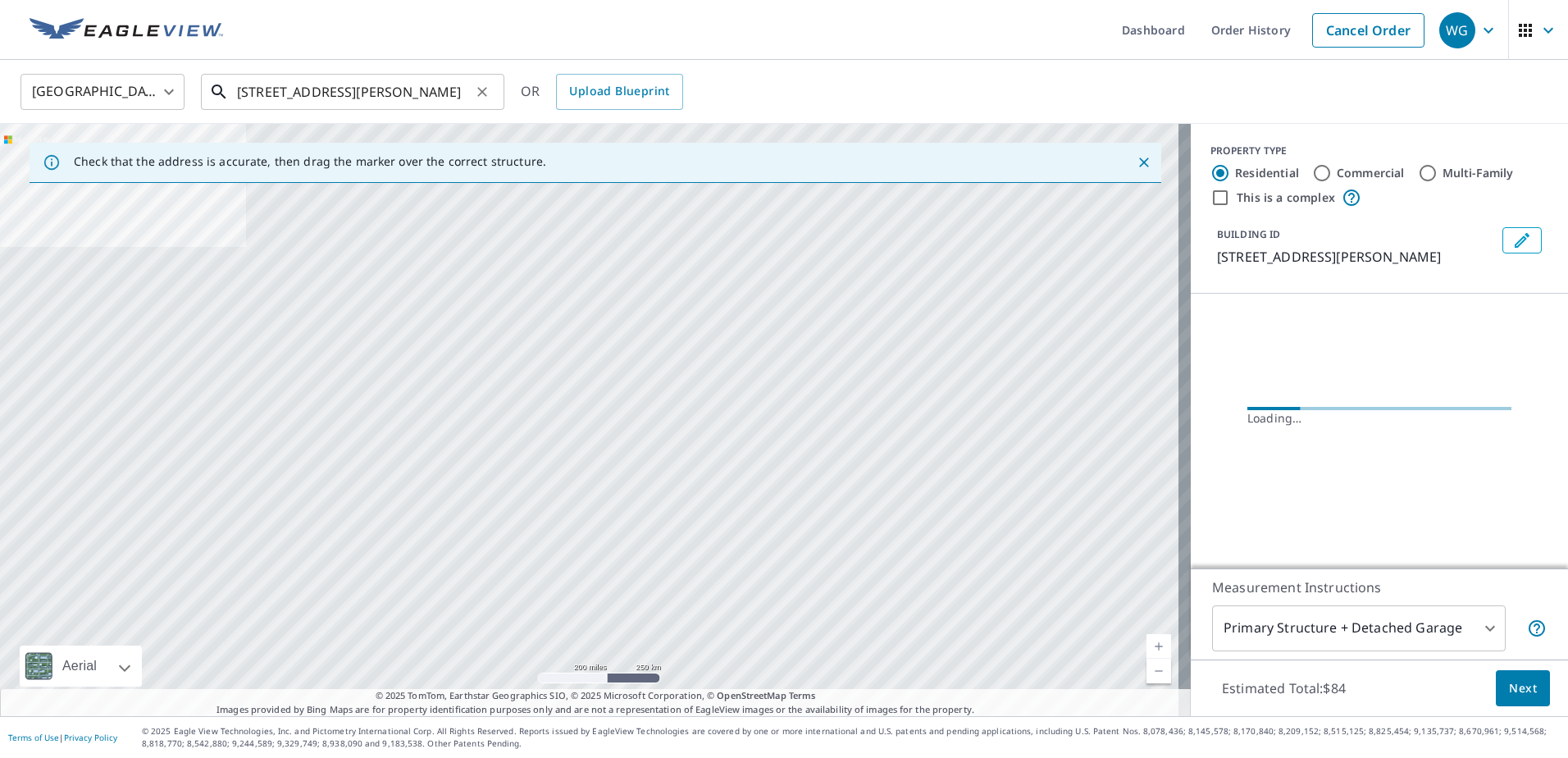
click at [446, 91] on input "18 Valley View Logan WV 25601" at bounding box center [354, 91] width 234 height 46
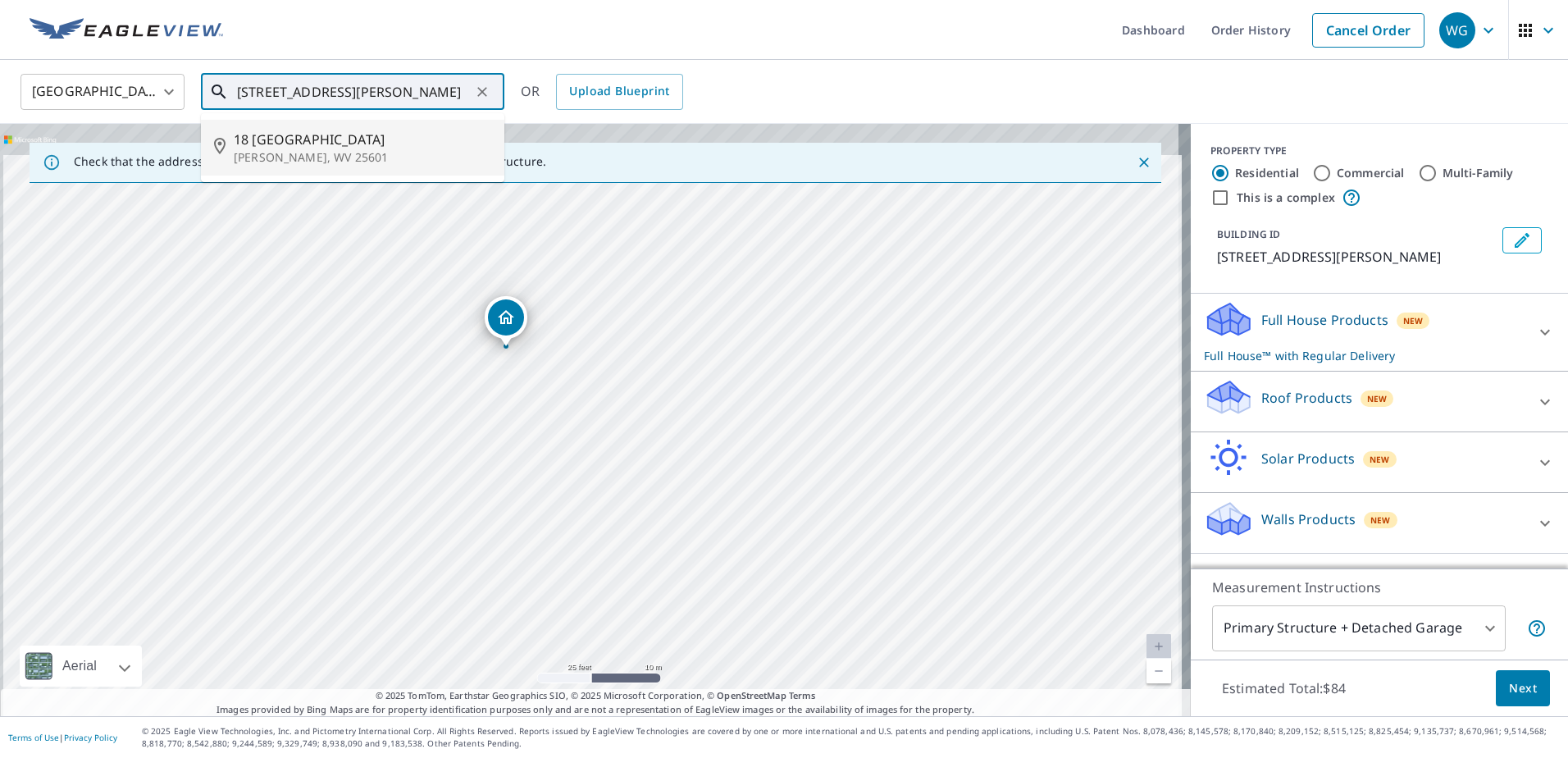
click at [481, 371] on div "18 Lower Valley View Rd Logan, WV 25601" at bounding box center [595, 420] width 1191 height 592
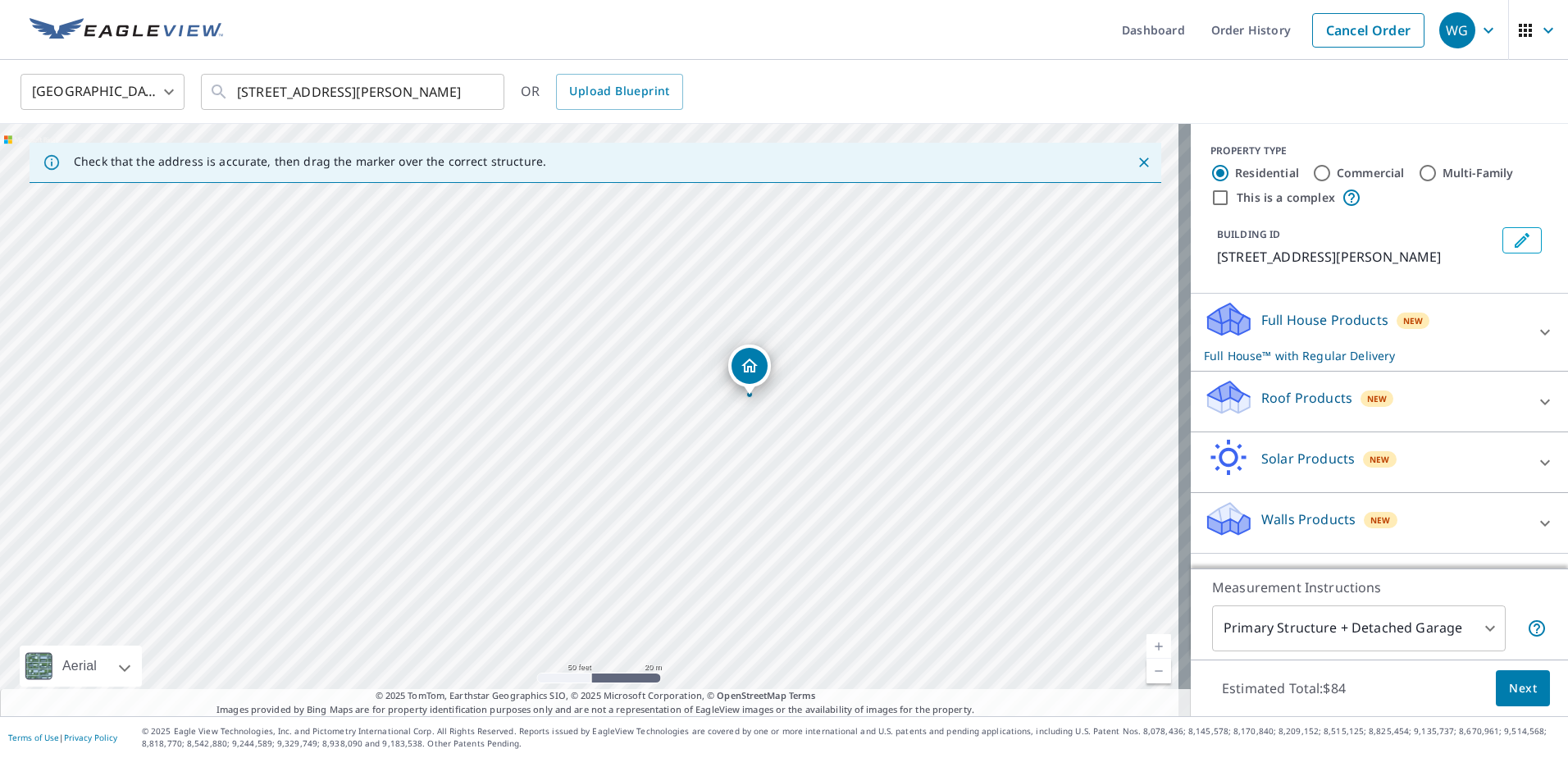
drag, startPoint x: 556, startPoint y: 344, endPoint x: 749, endPoint y: 377, distance: 195.8
drag, startPoint x: 656, startPoint y: 396, endPoint x: 643, endPoint y: 382, distance: 19.1
click at [1367, 402] on span "New" at bounding box center [1377, 398] width 21 height 13
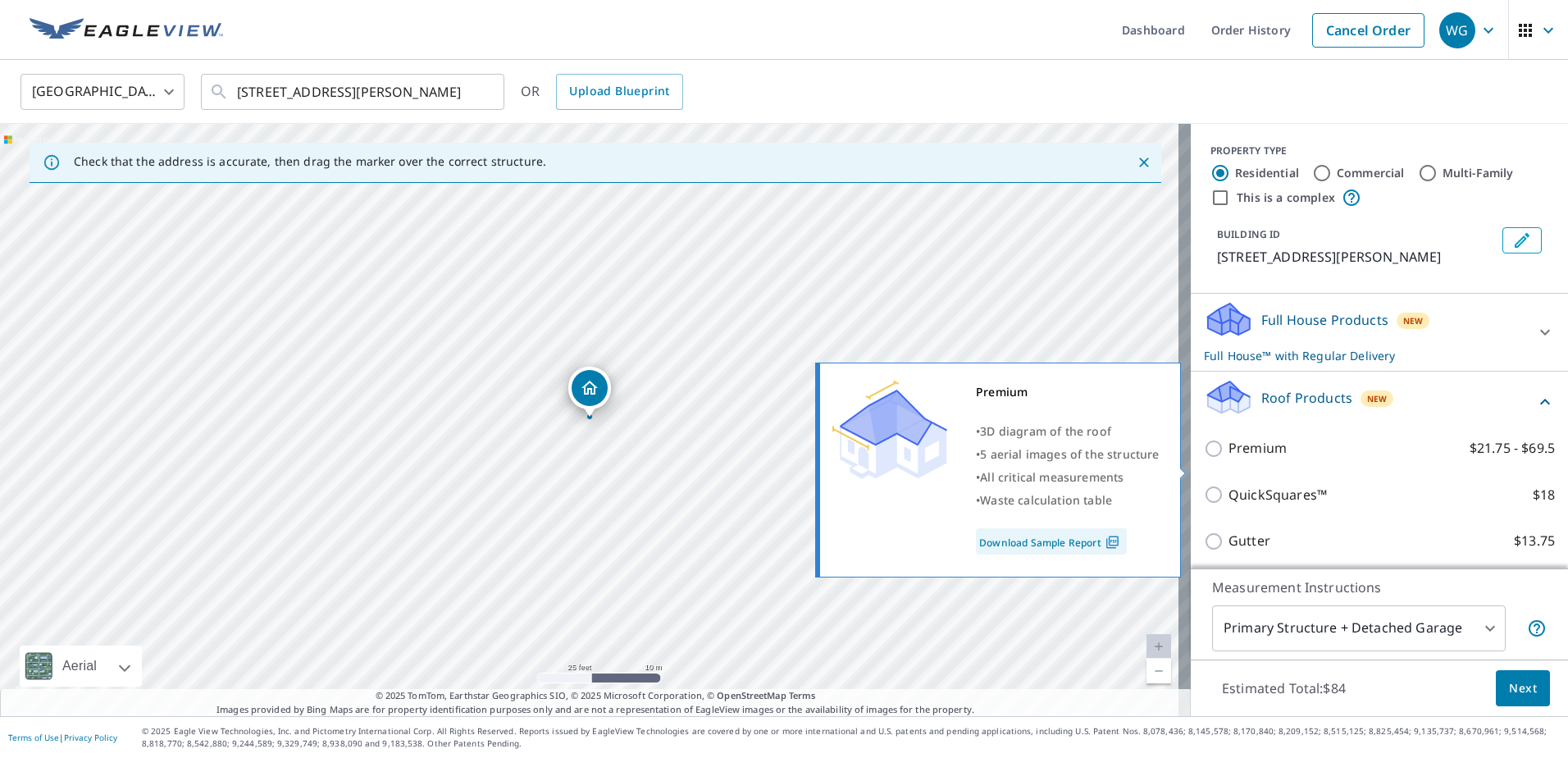
click at [1204, 459] on input "Premium $21.75 - $69.5" at bounding box center [1216, 449] width 24 height 20
checkbox input "true"
checkbox input "false"
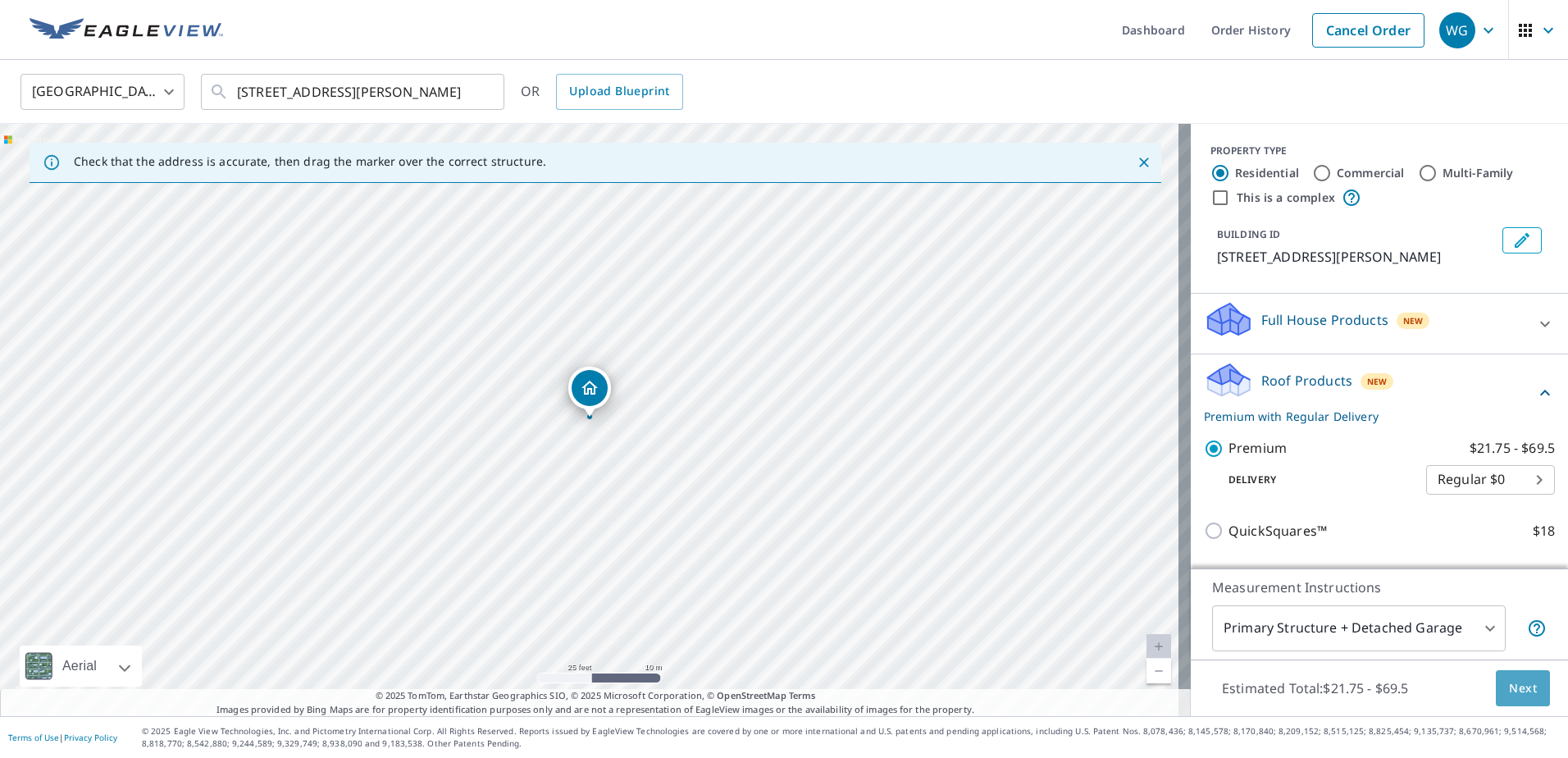
click at [1509, 686] on span "Next" at bounding box center [1523, 688] width 27 height 21
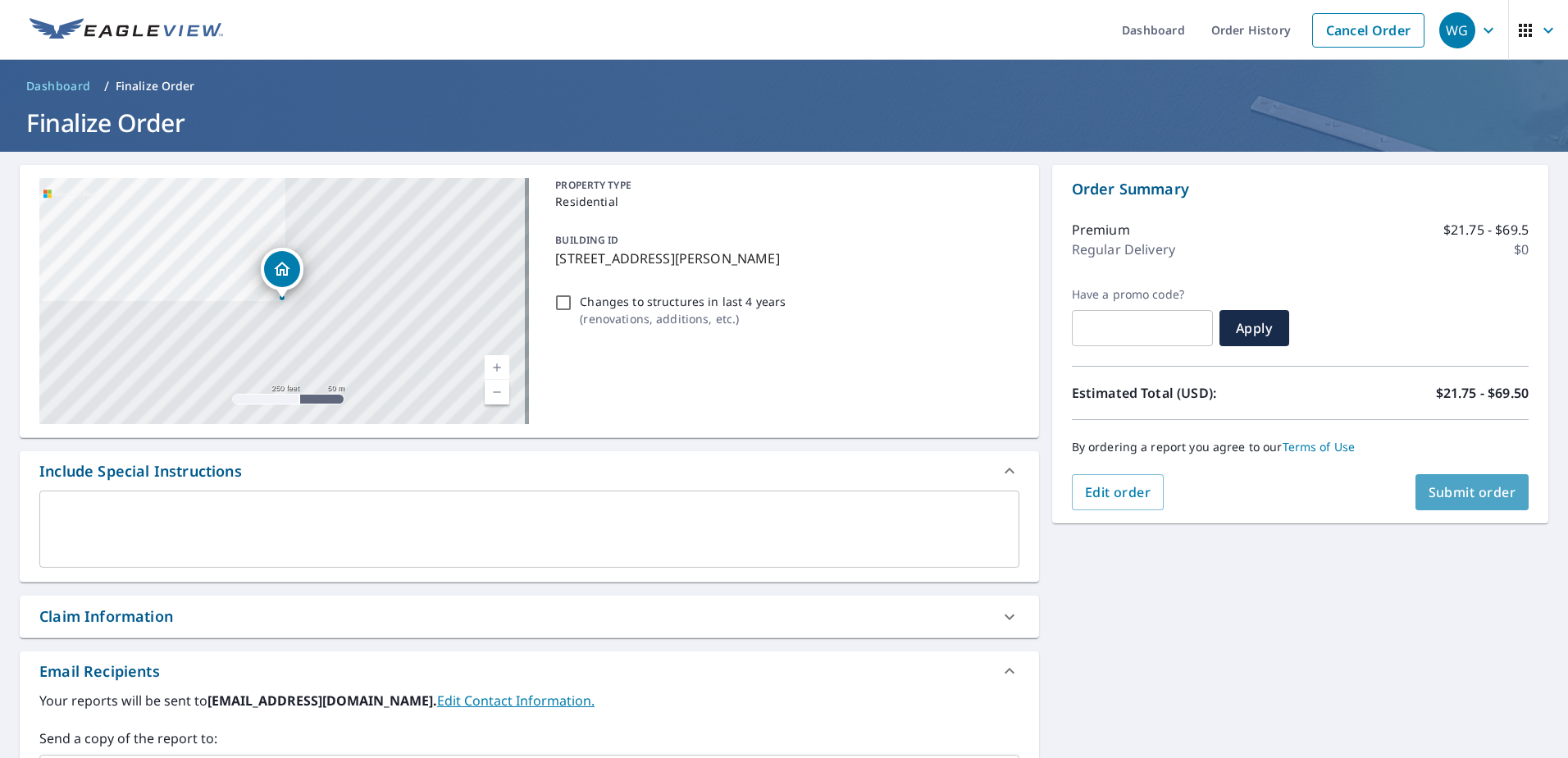
click at [1463, 496] on span "Submit order" at bounding box center [1473, 492] width 88 height 18
checkbox input "true"
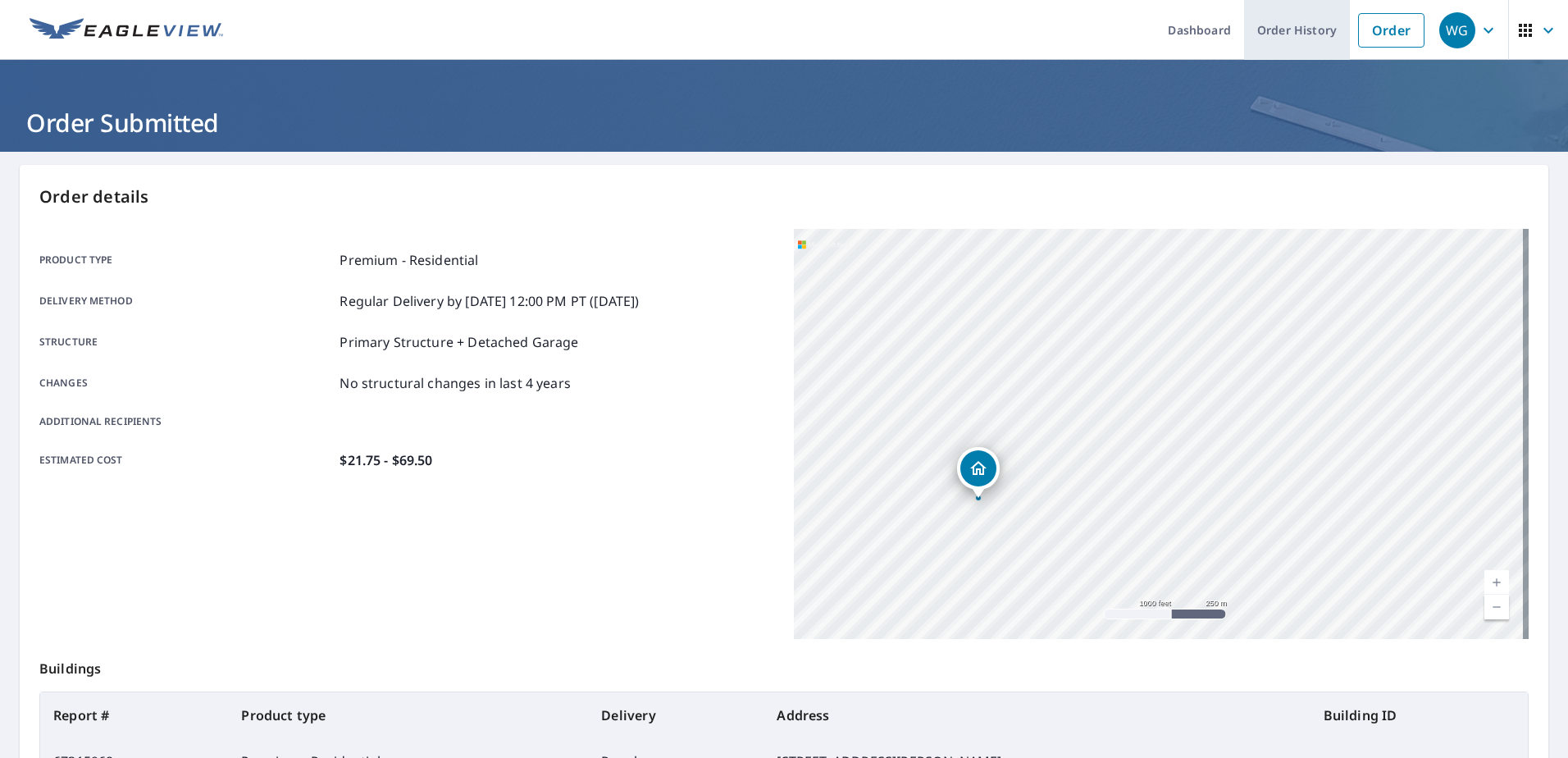
click at [1290, 28] on link "Order History" at bounding box center [1298, 29] width 106 height 60
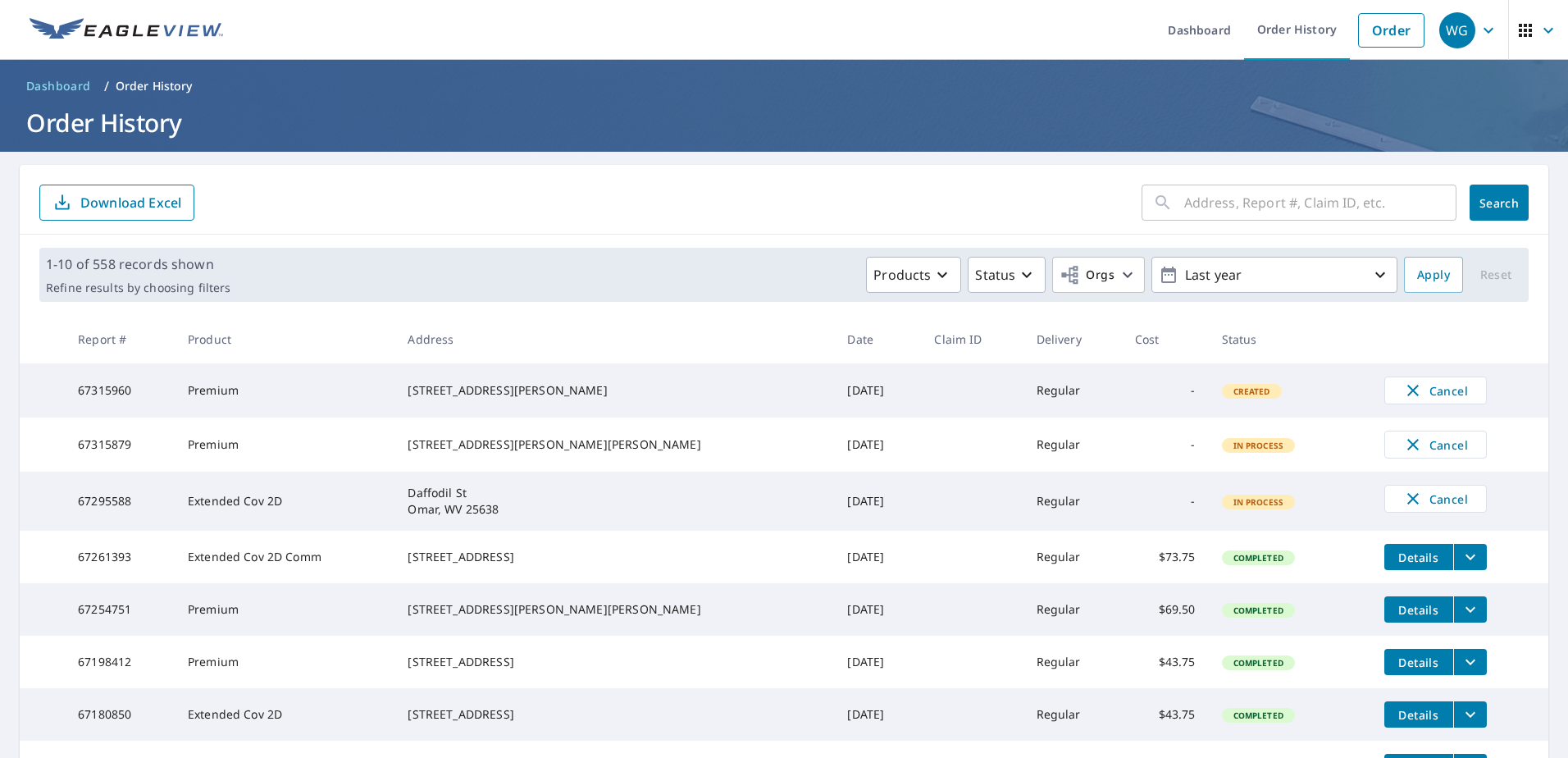
click at [766, 200] on form "​ Search Download Excel" at bounding box center [784, 202] width 1490 height 36
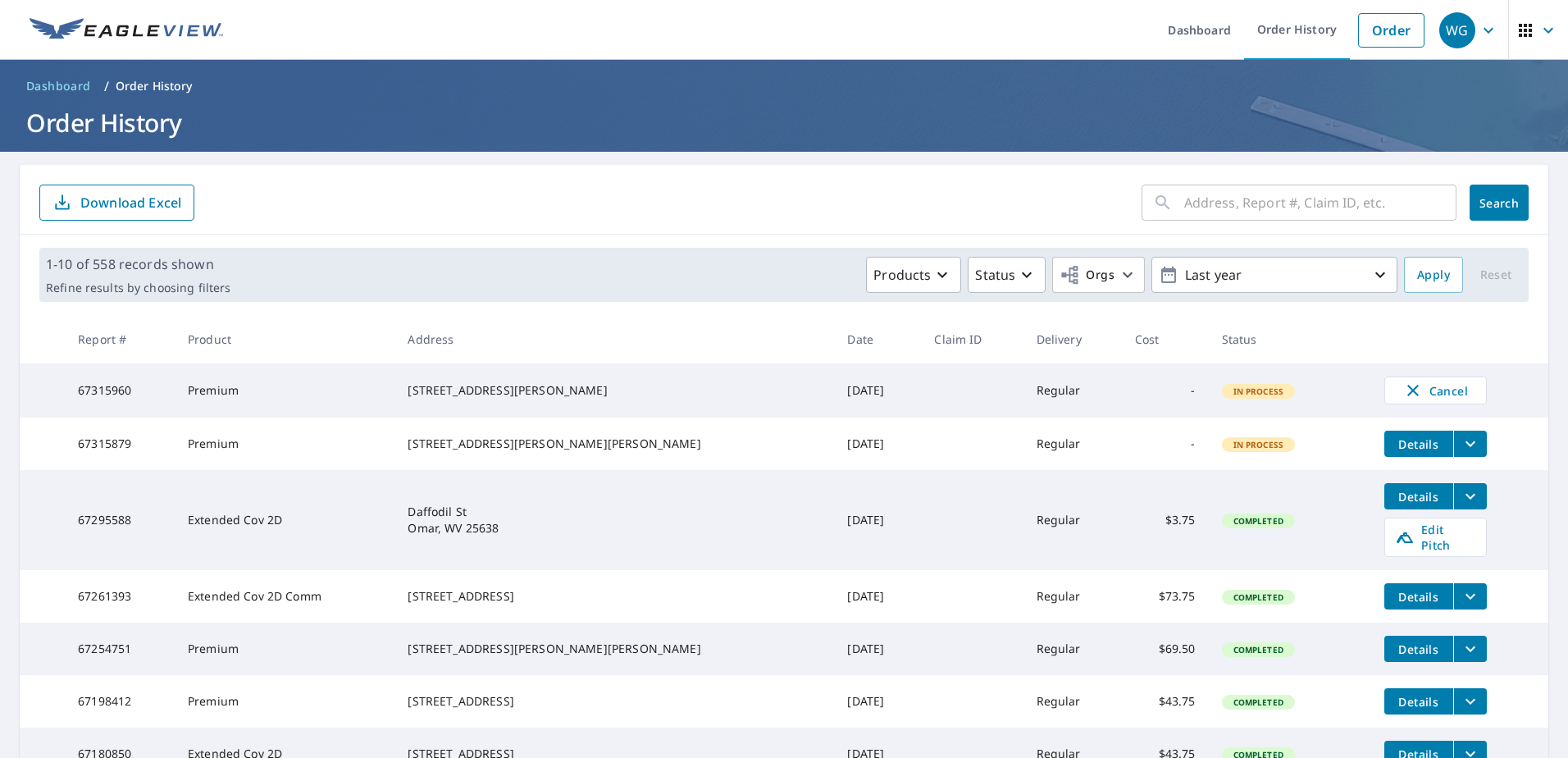
click at [1461, 506] on icon "filesDropdownBtn-67295588" at bounding box center [1471, 496] width 20 height 20
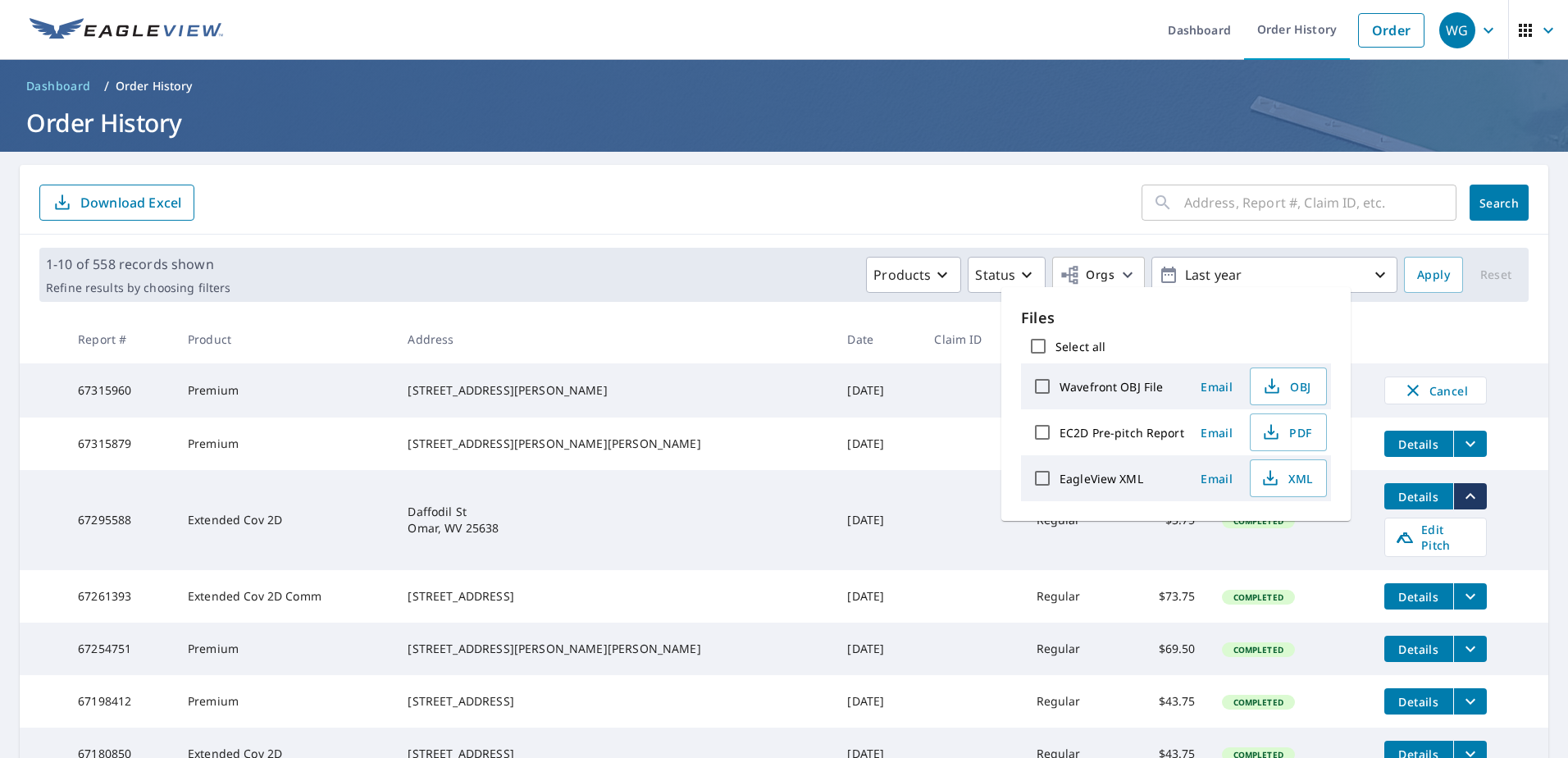
click at [1111, 426] on label "EC2D Pre-pitch Report" at bounding box center [1121, 433] width 124 height 16
click at [1059, 426] on input "EC2D Pre-pitch Report" at bounding box center [1042, 432] width 34 height 34
checkbox input "true"
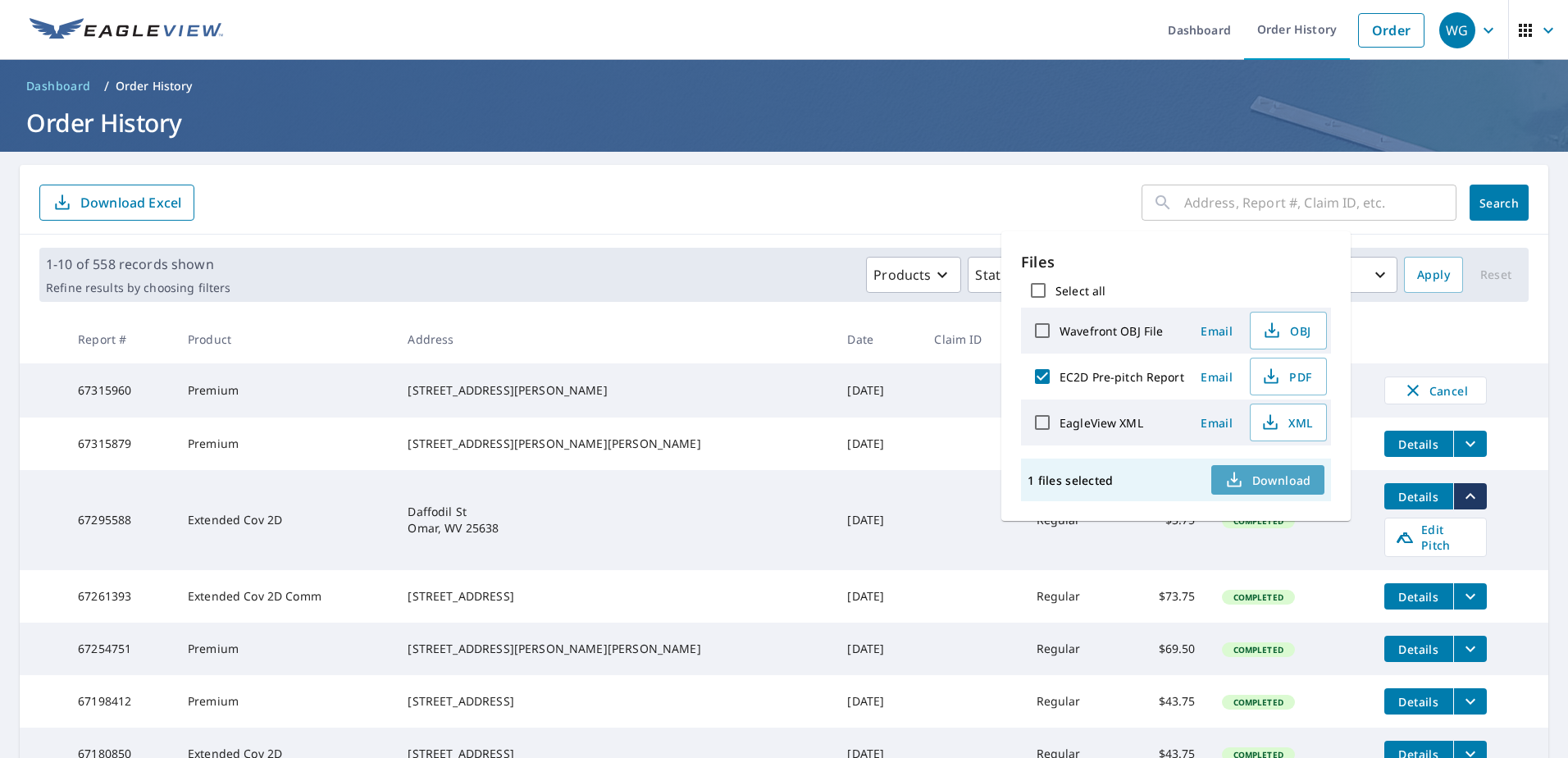
click at [1286, 486] on span "Download" at bounding box center [1268, 480] width 87 height 20
click at [786, 228] on div "​ Search Download Excel" at bounding box center [784, 199] width 1529 height 70
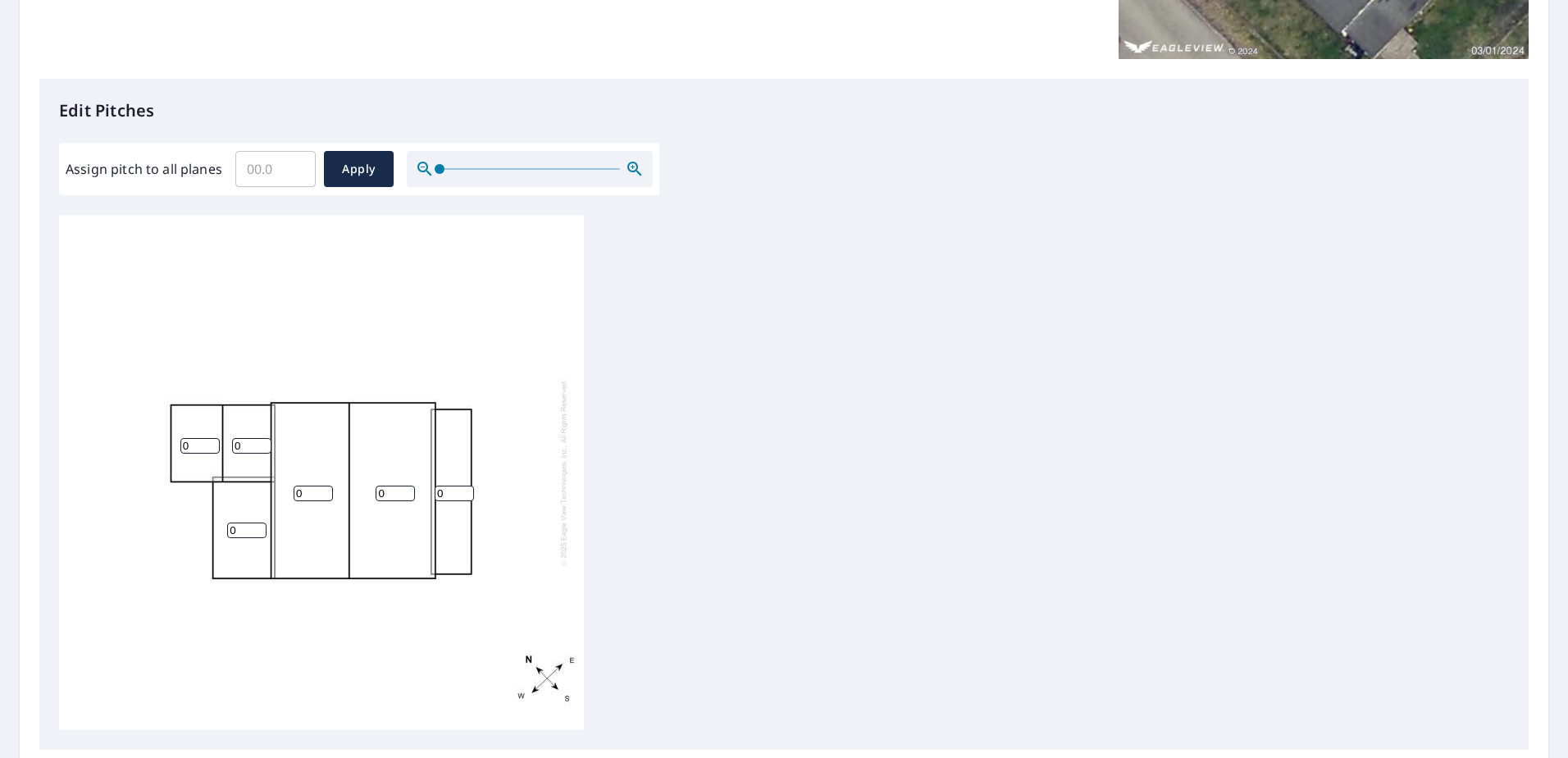
scroll to position [294, 0]
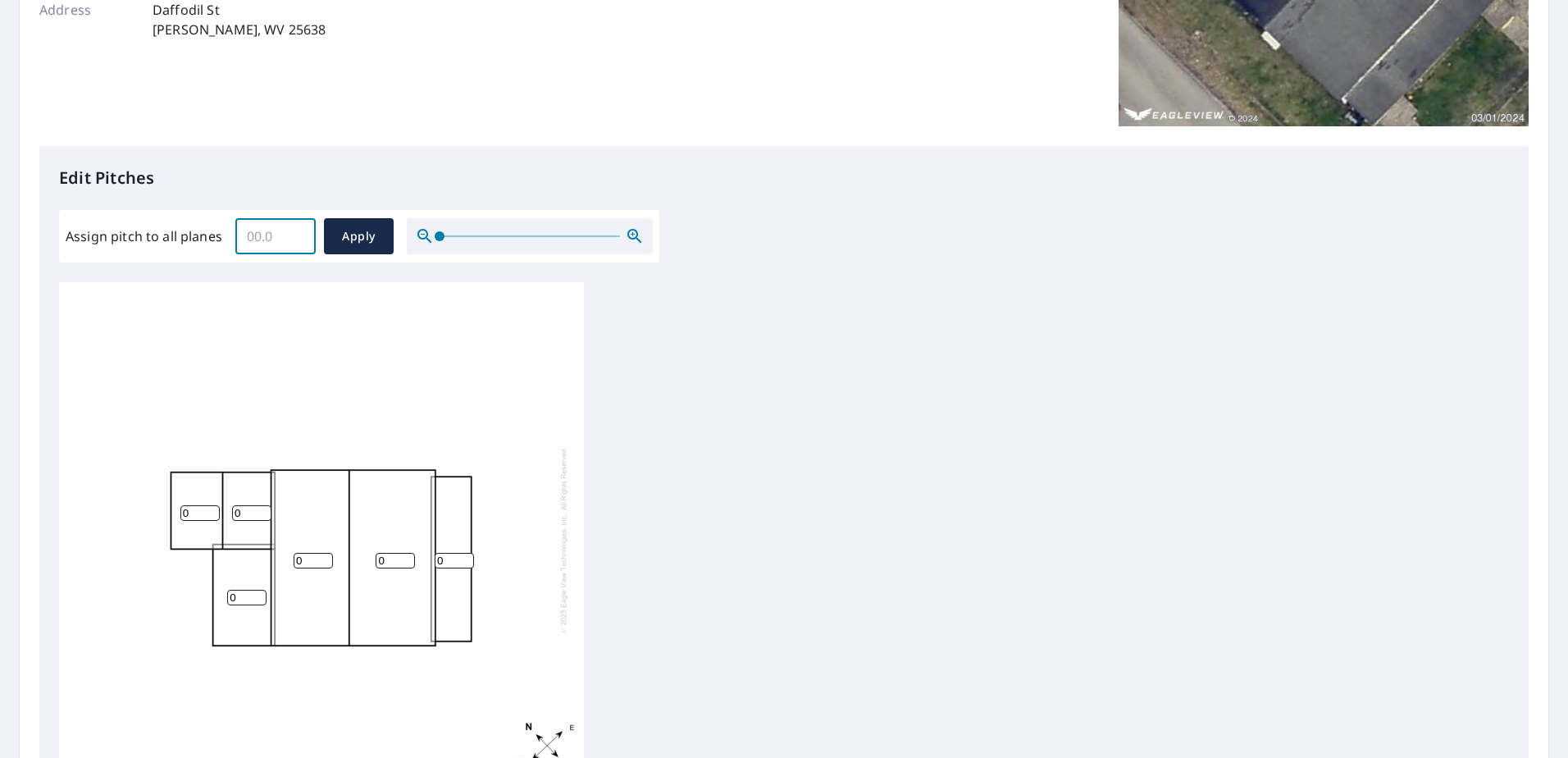
drag, startPoint x: 284, startPoint y: 230, endPoint x: 217, endPoint y: 234, distance: 67.1
click at [217, 234] on div "Assign pitch to all planes ​ Apply" at bounding box center [359, 236] width 587 height 36
type input "8"
click at [339, 234] on span "Apply" at bounding box center [359, 236] width 43 height 21
type input "8"
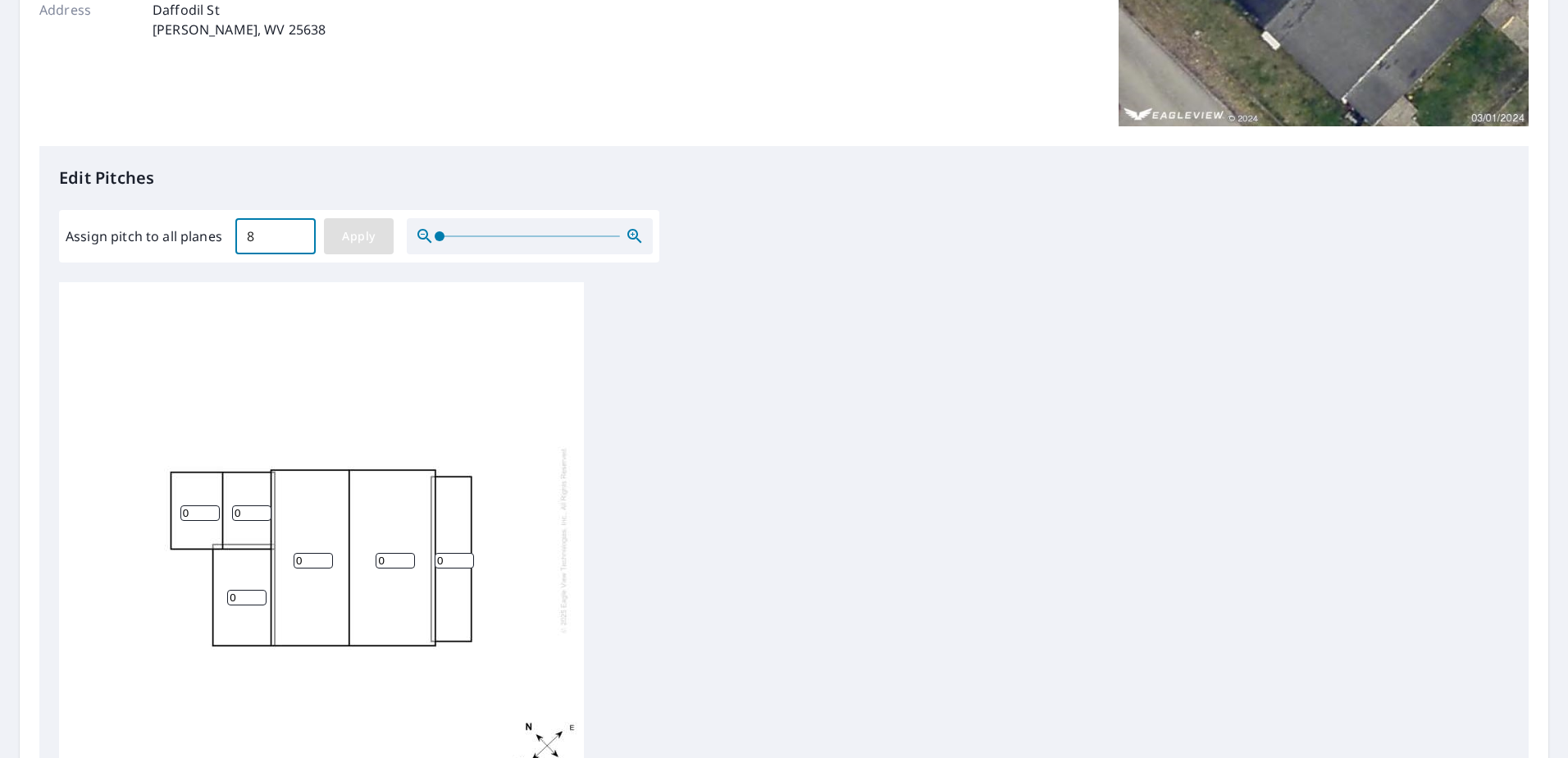
type input "8"
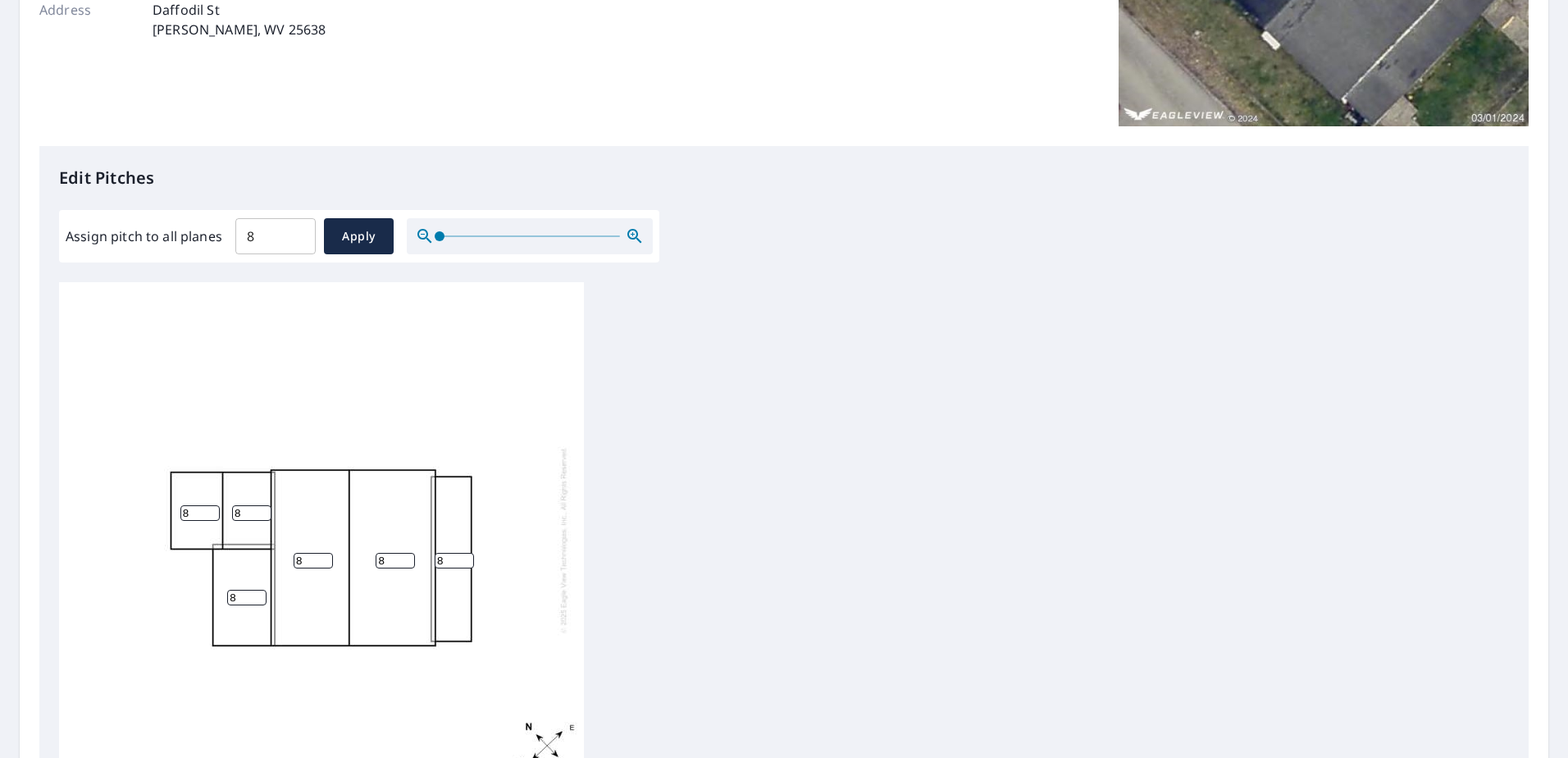
drag, startPoint x: 240, startPoint y: 600, endPoint x: 217, endPoint y: 603, distance: 23.2
click at [217, 603] on div "8 8 8 8 8 8" at bounding box center [321, 540] width 525 height 516
type input "4"
click at [456, 557] on input "9" at bounding box center [455, 561] width 39 height 16
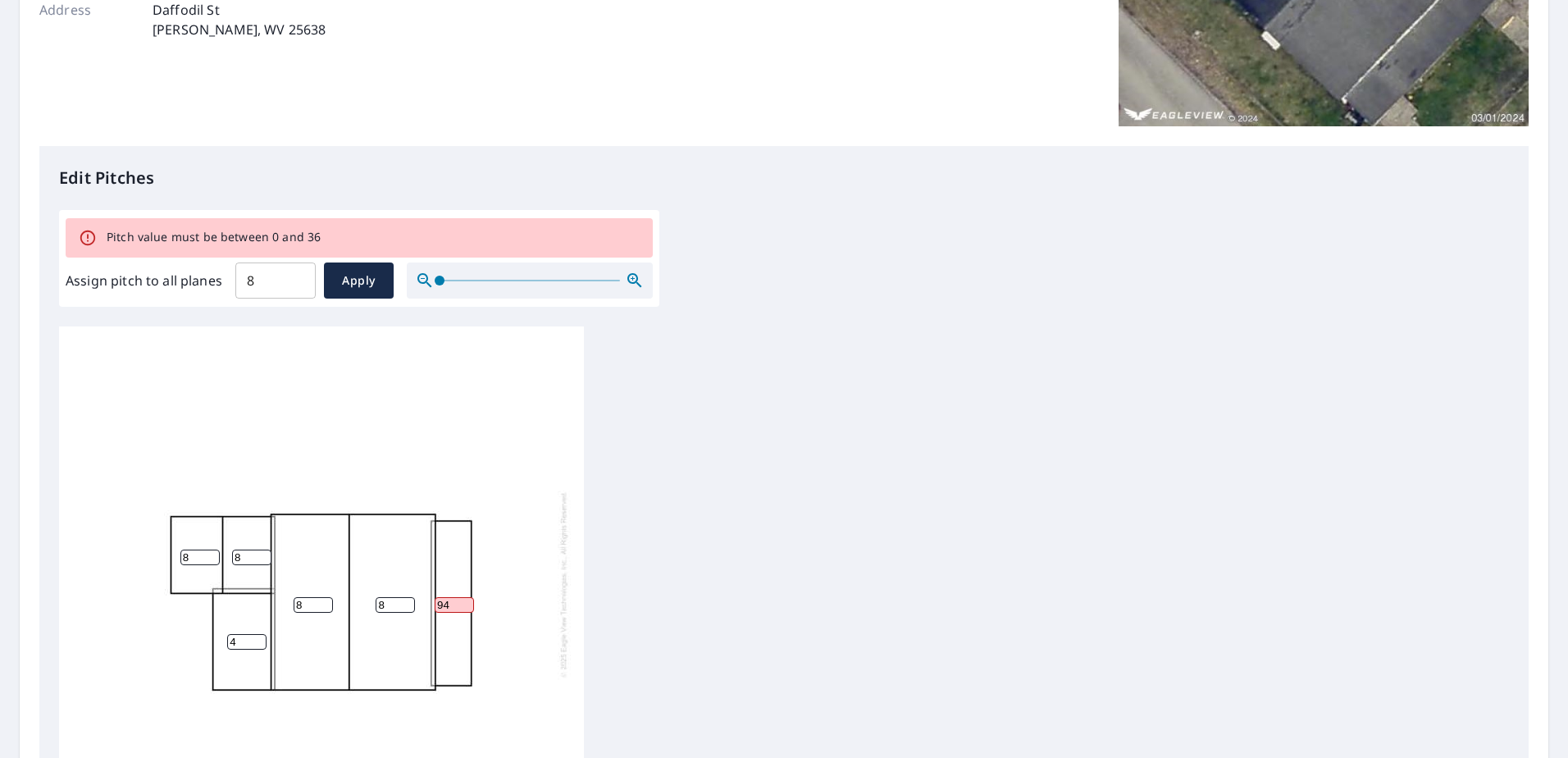
type input "9"
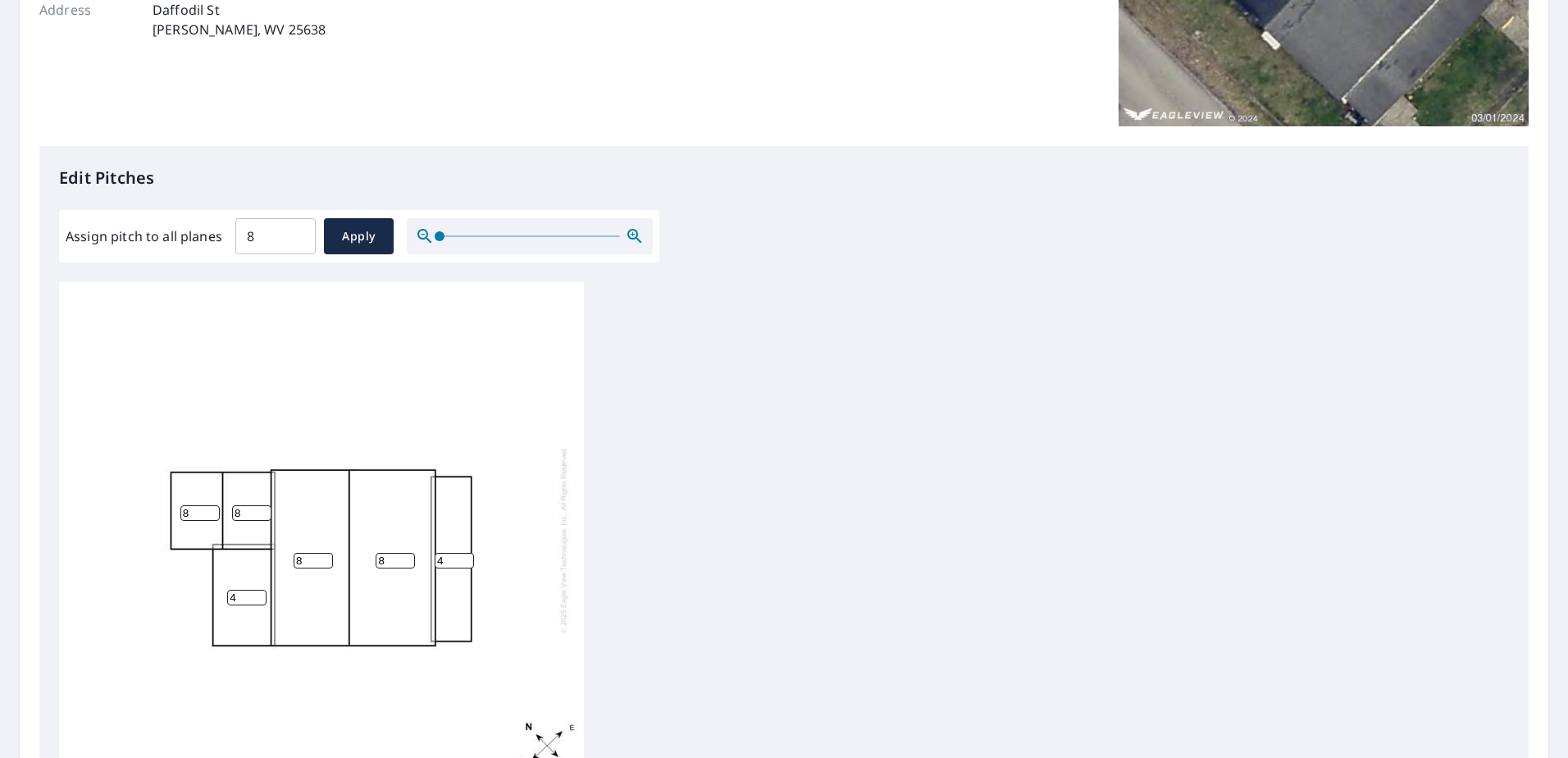
type input "4"
click at [250, 513] on input "8" at bounding box center [252, 514] width 39 height 16
type input "4"
drag, startPoint x: 172, startPoint y: 515, endPoint x: 134, endPoint y: 516, distance: 38.0
click at [135, 516] on div "8 8 4 4 4 8" at bounding box center [321, 540] width 525 height 516
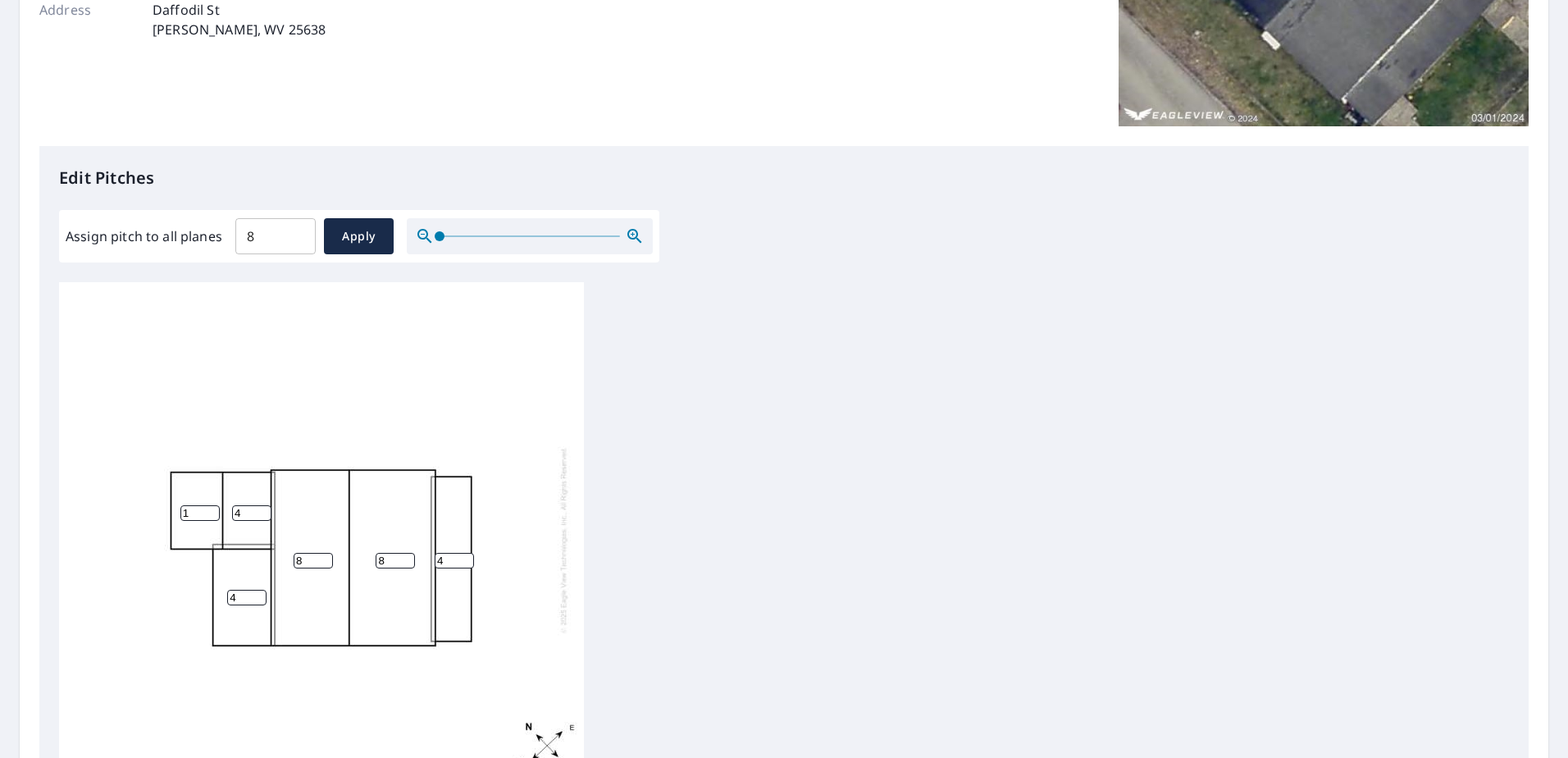
type input "1"
click at [212, 507] on input "1" at bounding box center [200, 514] width 39 height 16
click at [348, 241] on span "Apply" at bounding box center [359, 236] width 43 height 21
type input "8"
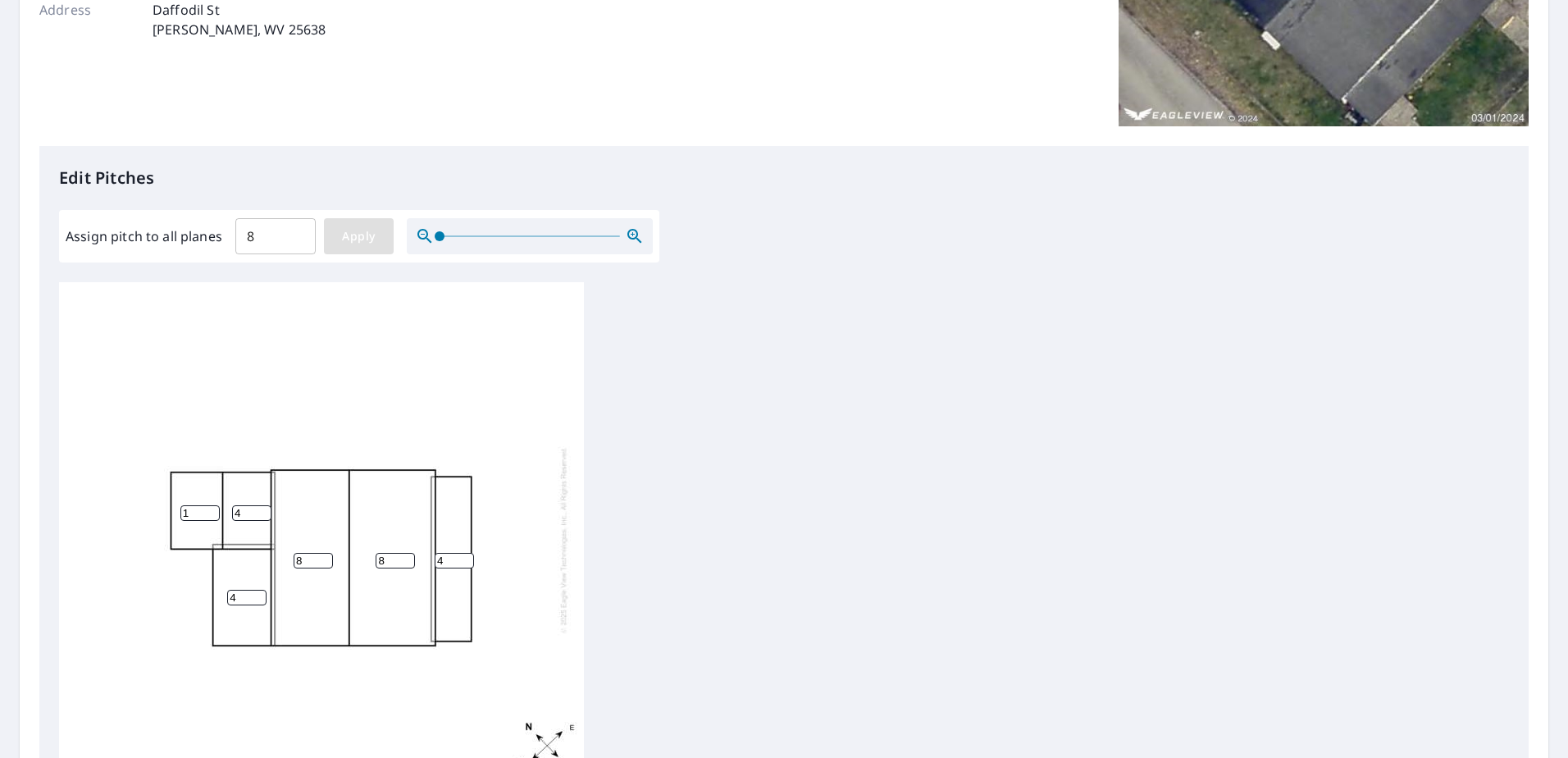
type input "8"
drag, startPoint x: 204, startPoint y: 516, endPoint x: 127, endPoint y: 516, distance: 77.0
click at [127, 516] on div "8 8 8 8 8 8" at bounding box center [321, 540] width 525 height 516
drag, startPoint x: 254, startPoint y: 513, endPoint x: 182, endPoint y: 516, distance: 72.1
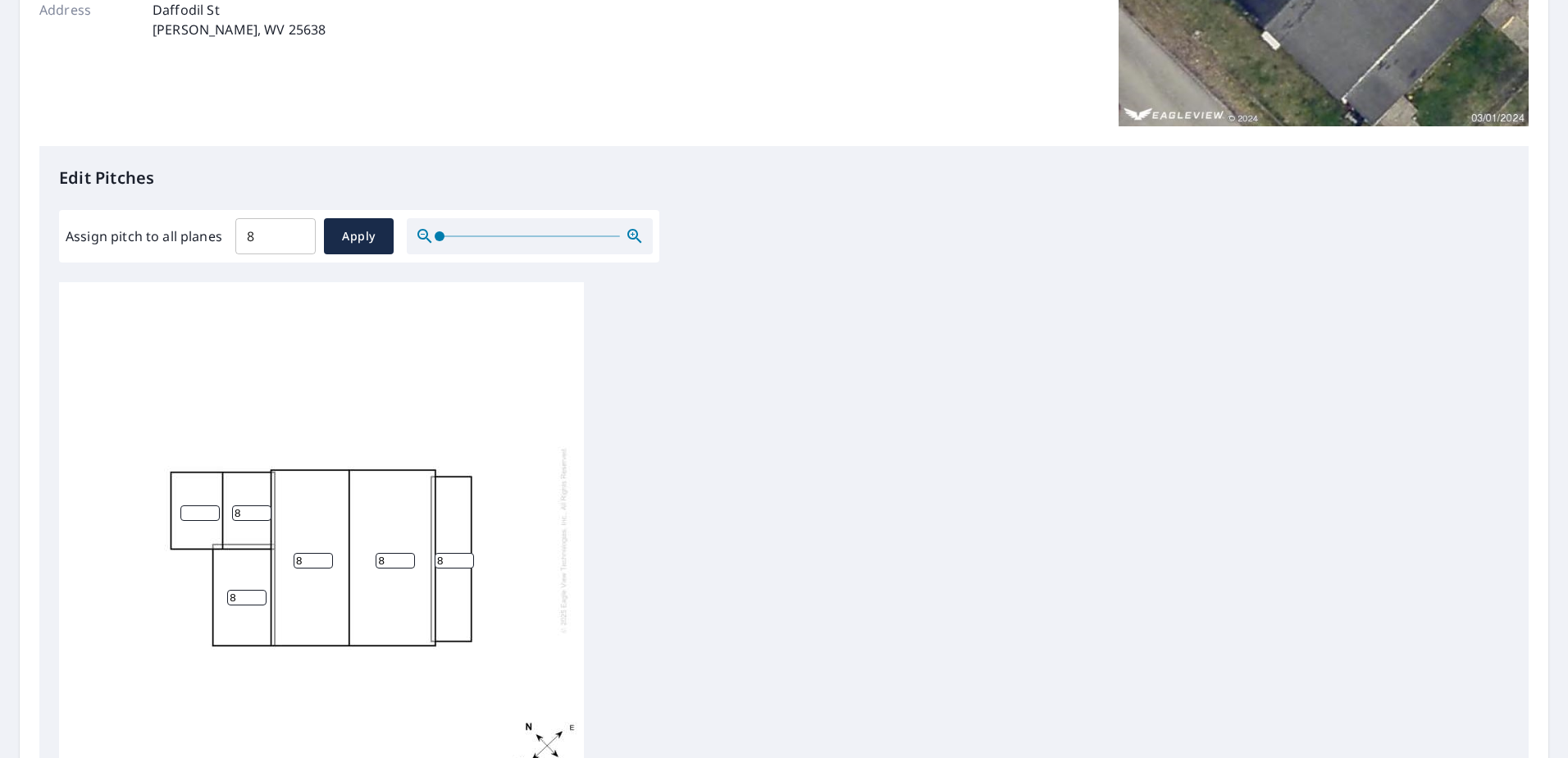
click at [182, 516] on div "8 8 8 8 8" at bounding box center [321, 540] width 525 height 516
type input "4"
drag, startPoint x: 224, startPoint y: 603, endPoint x: 167, endPoint y: 604, distance: 57.0
click at [167, 604] on div "8 8 8 8 4" at bounding box center [321, 540] width 525 height 516
type input "4"
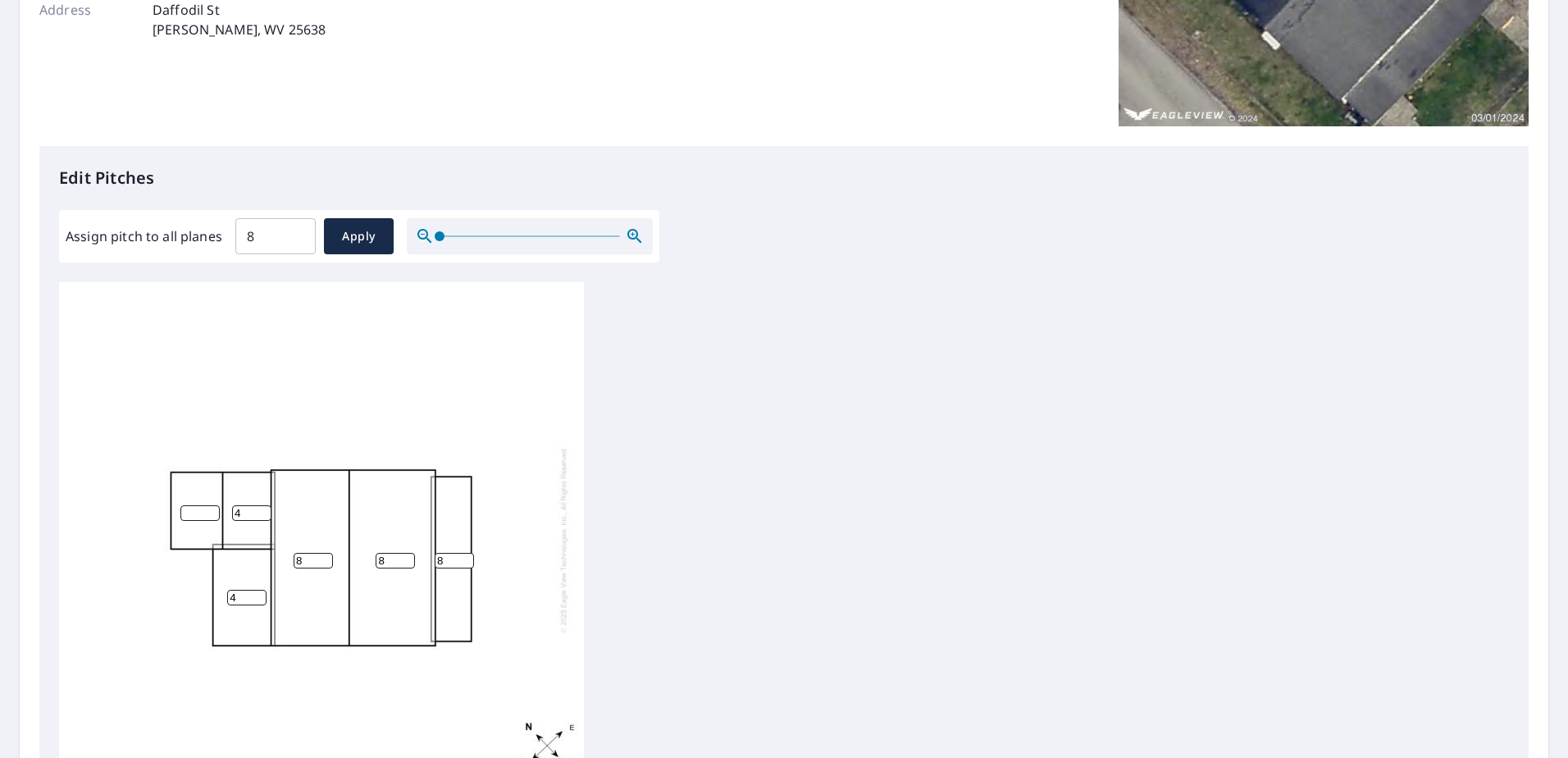
drag, startPoint x: 446, startPoint y: 564, endPoint x: 435, endPoint y: 565, distance: 11.0
click at [435, 565] on input "8" at bounding box center [455, 561] width 39 height 16
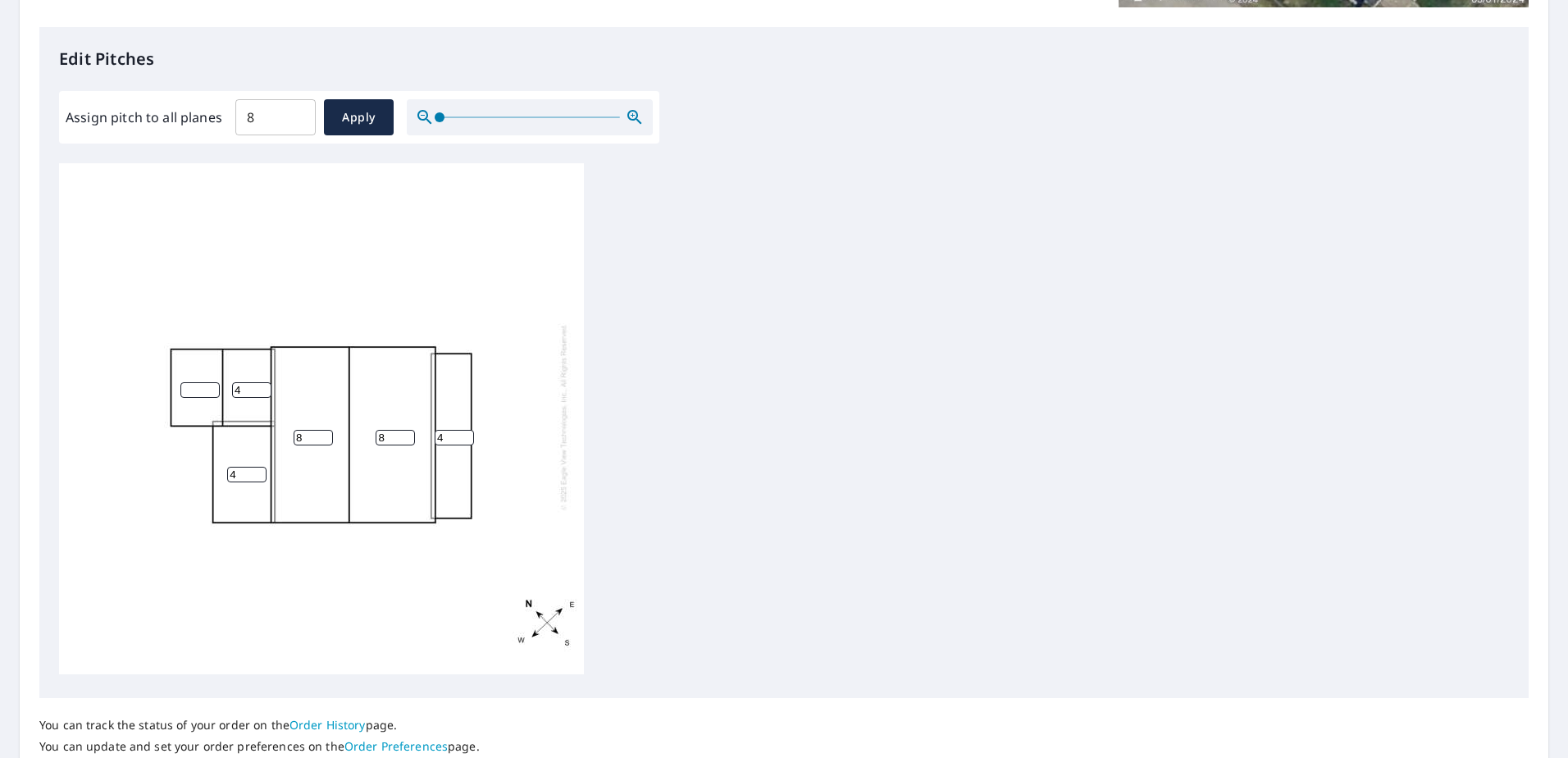
scroll to position [541, 0]
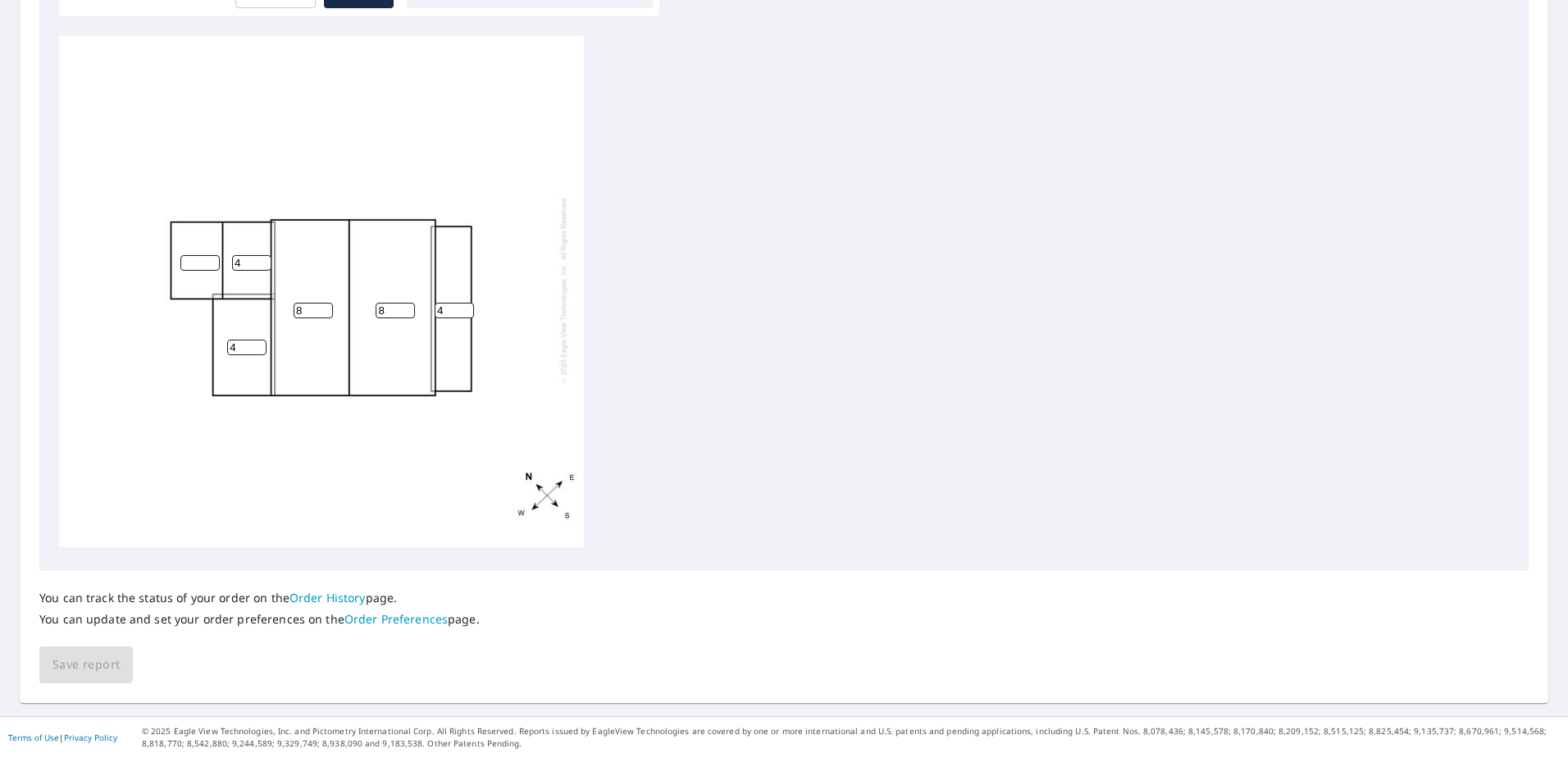
type input "4"
click at [306, 657] on div "You can track the status of your order on the Order History page. You can updat…" at bounding box center [784, 628] width 1490 height 113
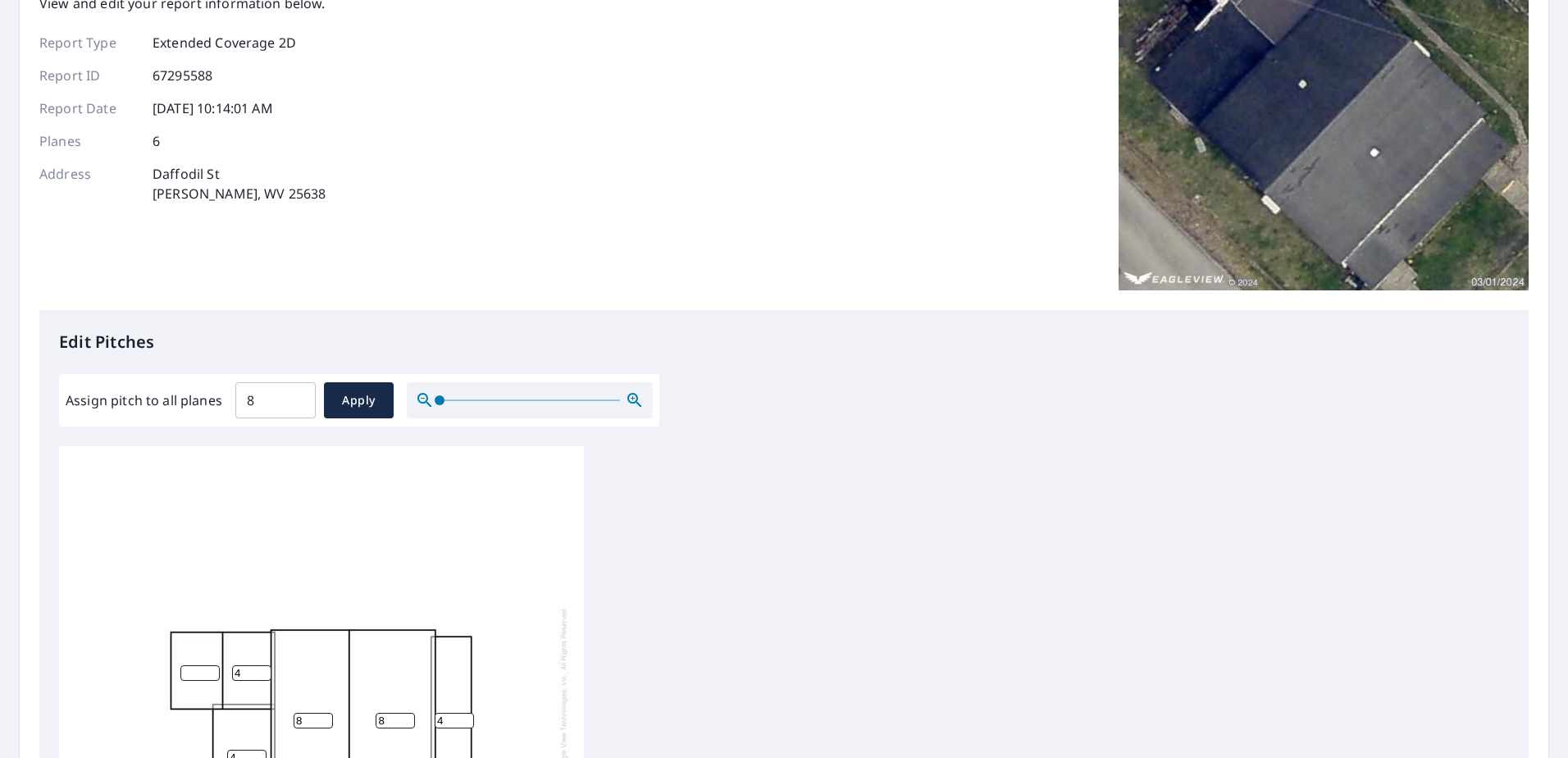
scroll to position [459, 0]
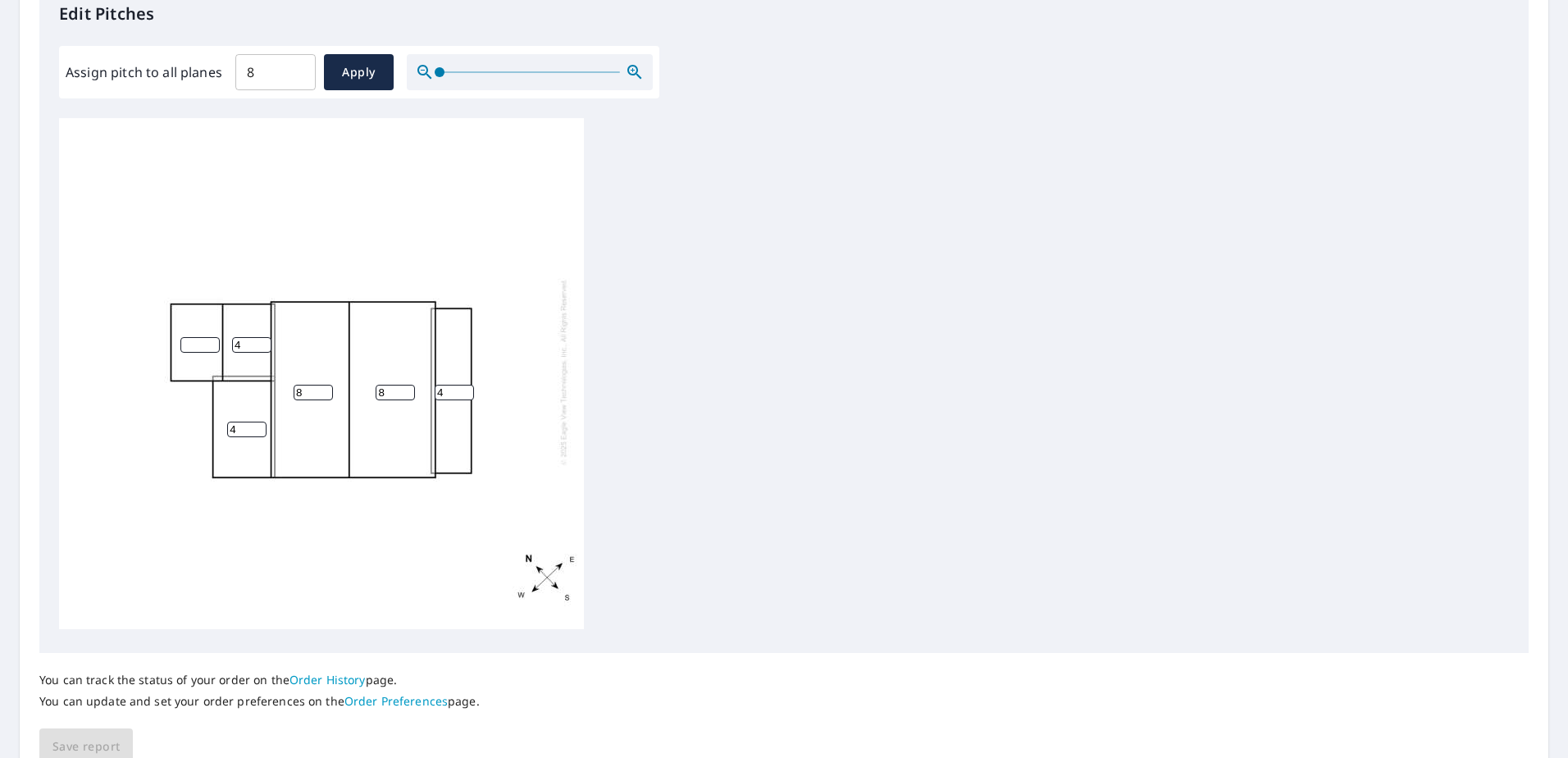
click at [445, 539] on div "8 8 4 4 4" at bounding box center [321, 372] width 525 height 516
click at [195, 337] on input "number" at bounding box center [200, 345] width 39 height 16
type input "1"
click at [331, 566] on div "8 8 4 4 4 1" at bounding box center [321, 372] width 525 height 516
click at [123, 739] on button "Save report" at bounding box center [85, 747] width 93 height 37
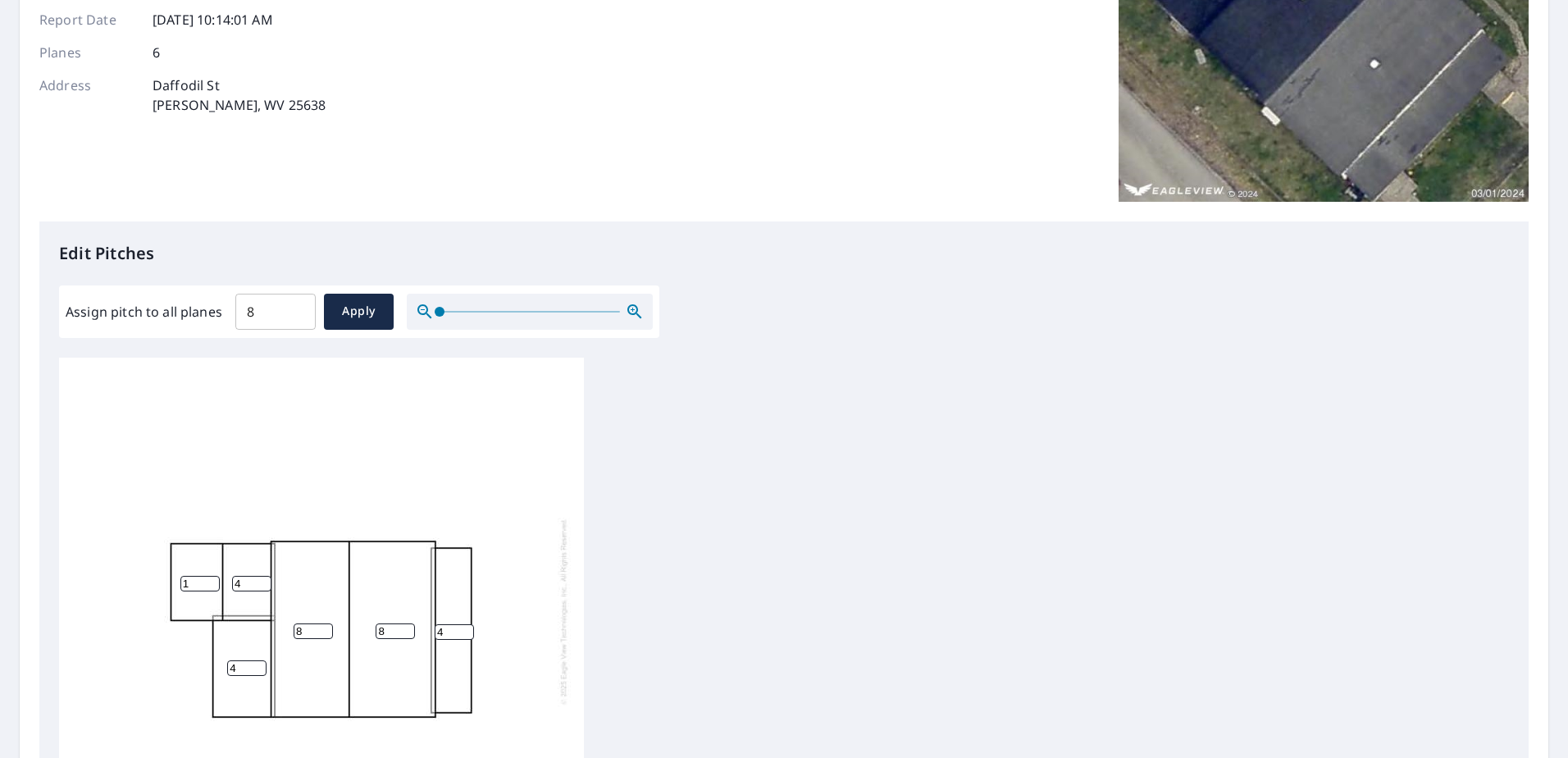
scroll to position [0, 0]
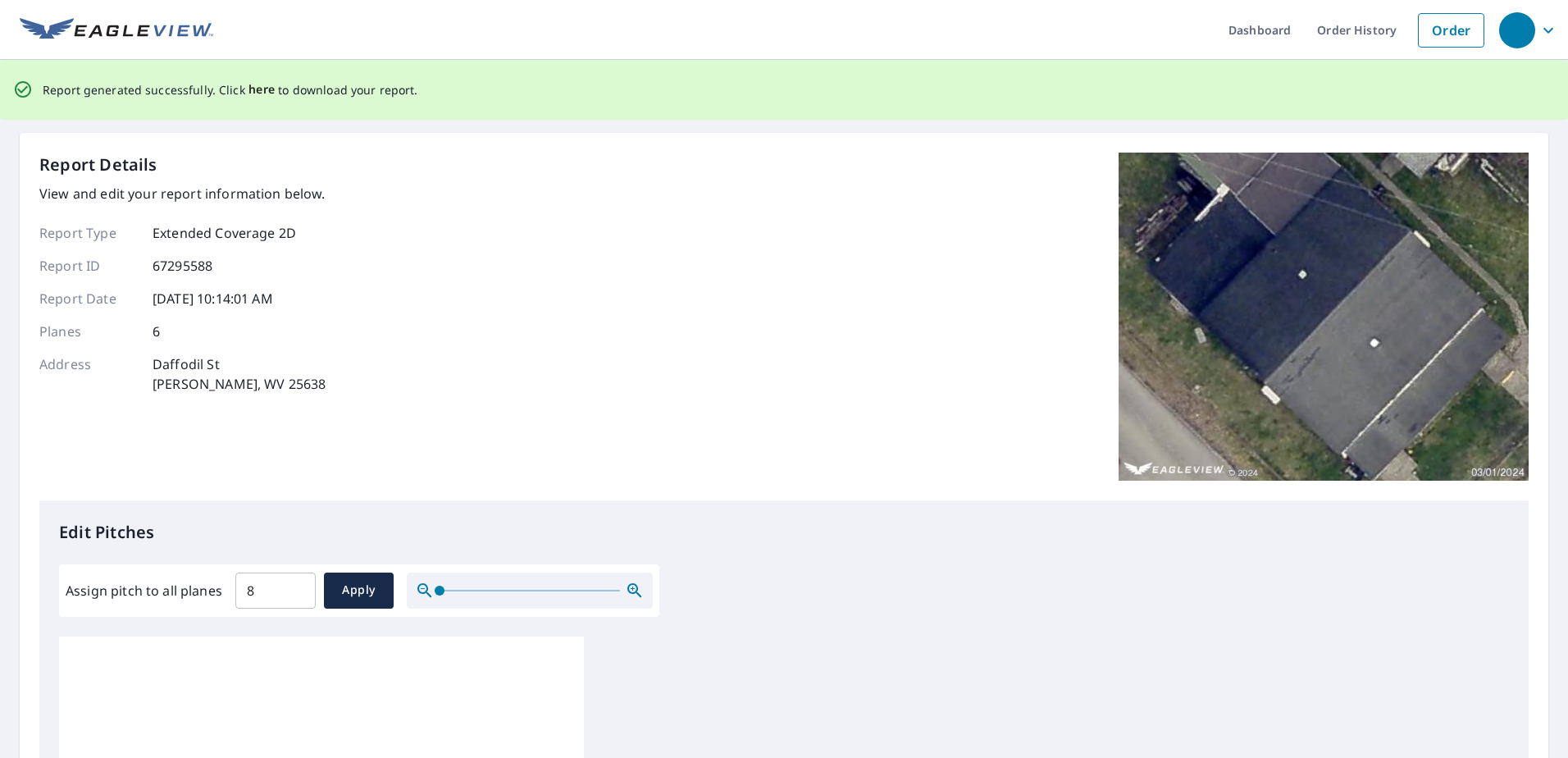
click at [267, 93] on span "here" at bounding box center [263, 89] width 27 height 21
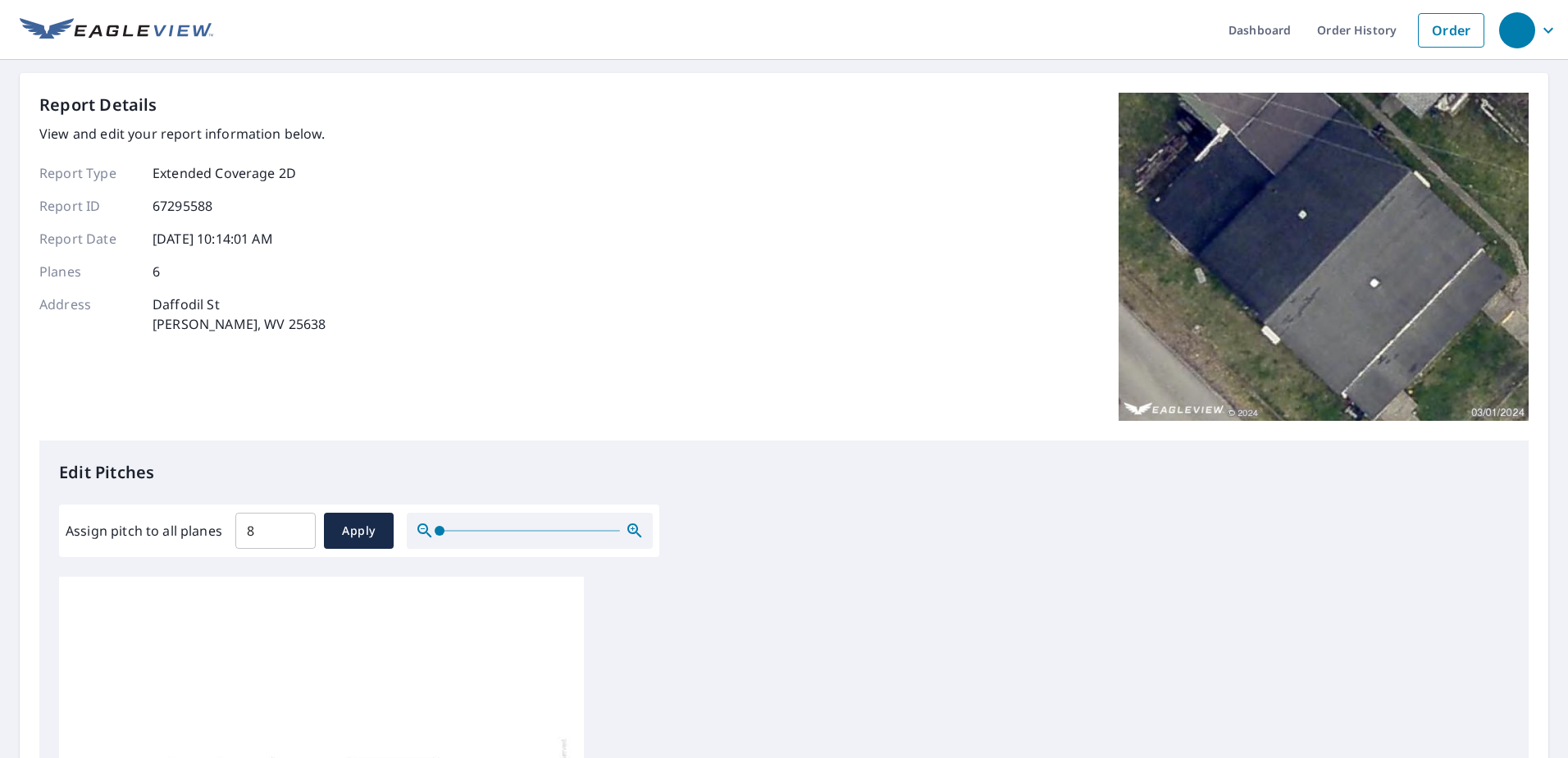
click at [262, 88] on div "Report Details View and edit your report information below. Report Type Extende…" at bounding box center [784, 658] width 1529 height 1171
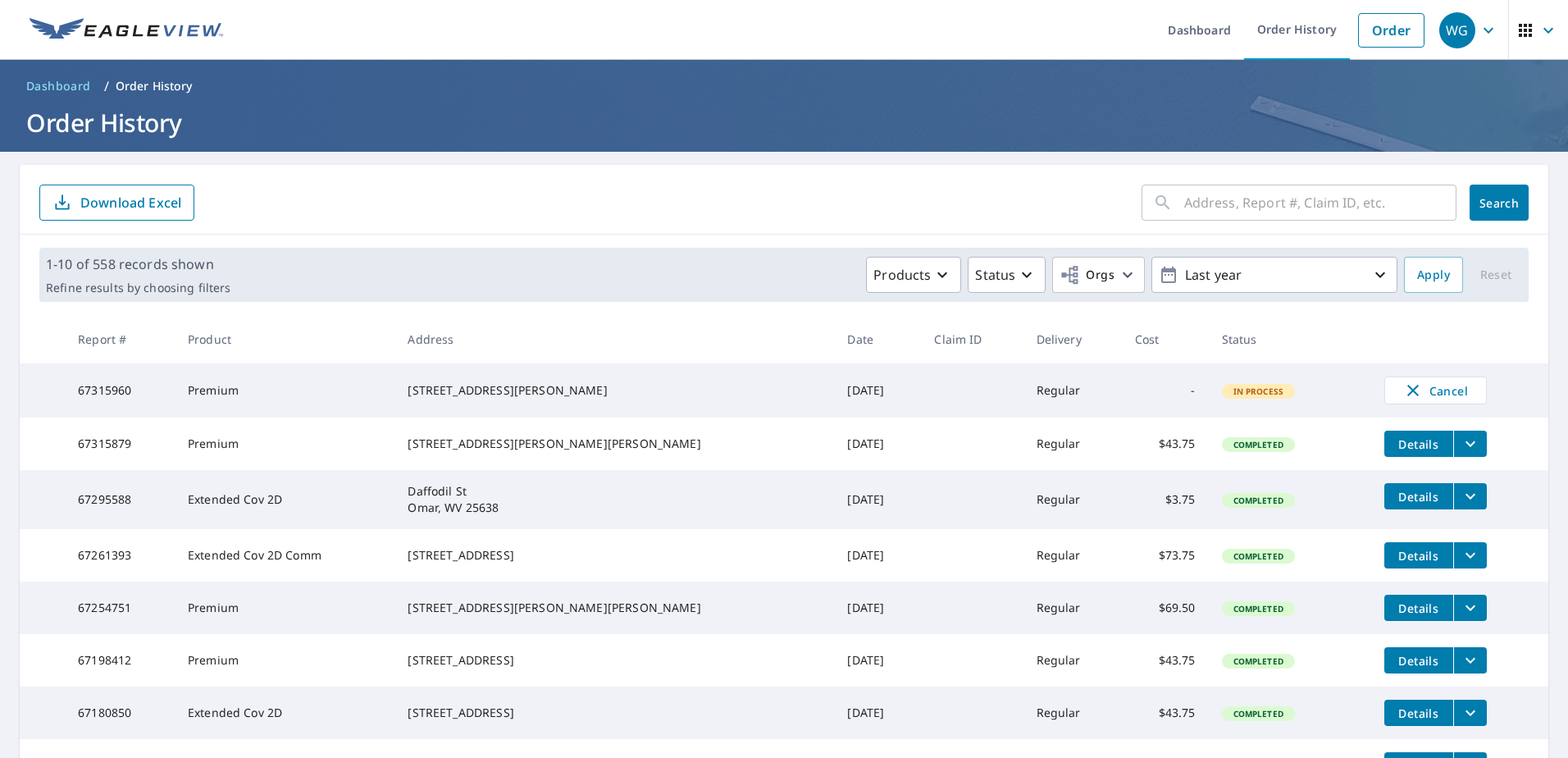
click at [1461, 454] on icon "filesDropdownBtn-67315879" at bounding box center [1471, 444] width 20 height 20
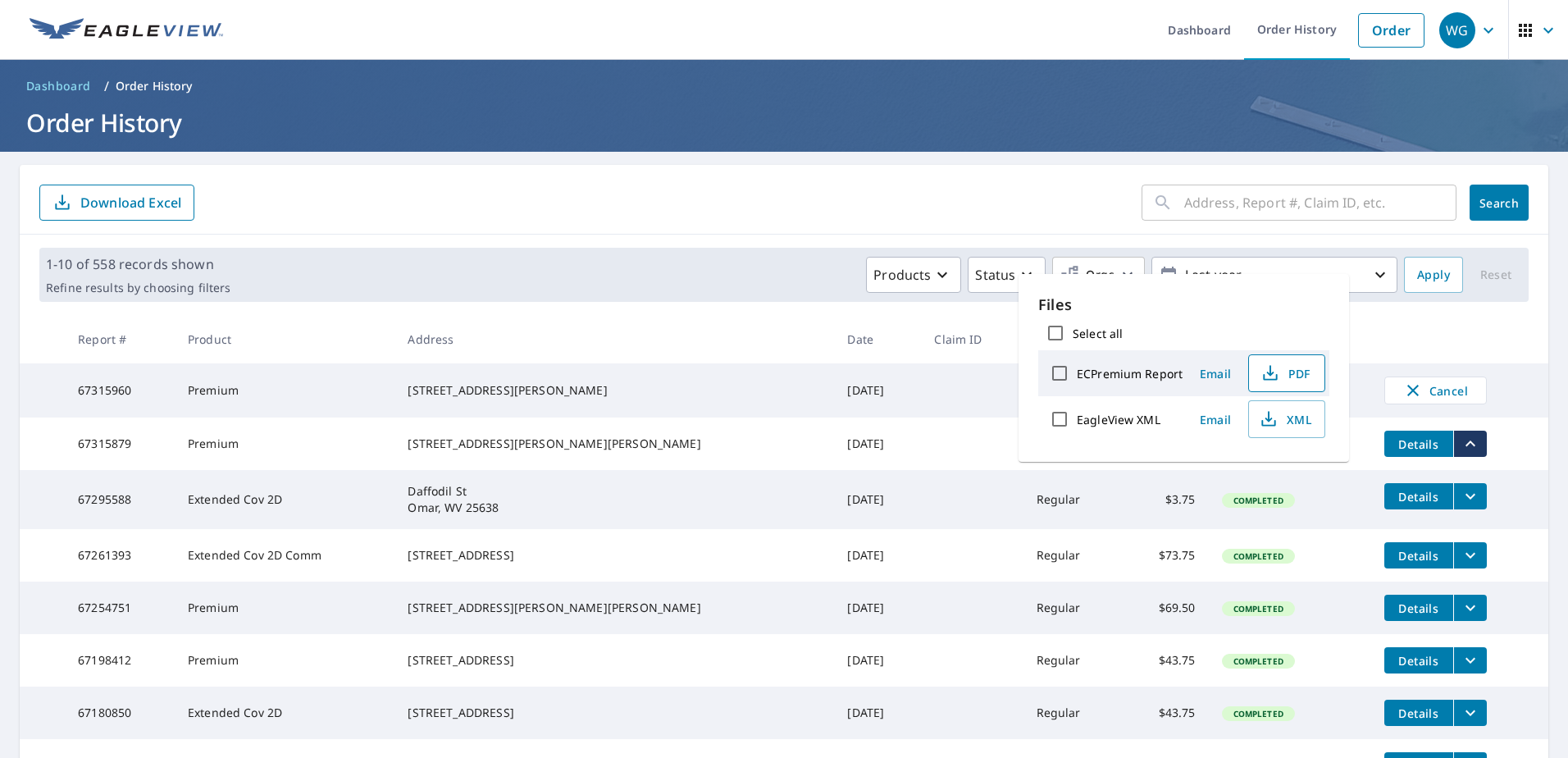
click at [1282, 373] on span "PDF" at bounding box center [1286, 374] width 53 height 20
